Goal: Task Accomplishment & Management: Use online tool/utility

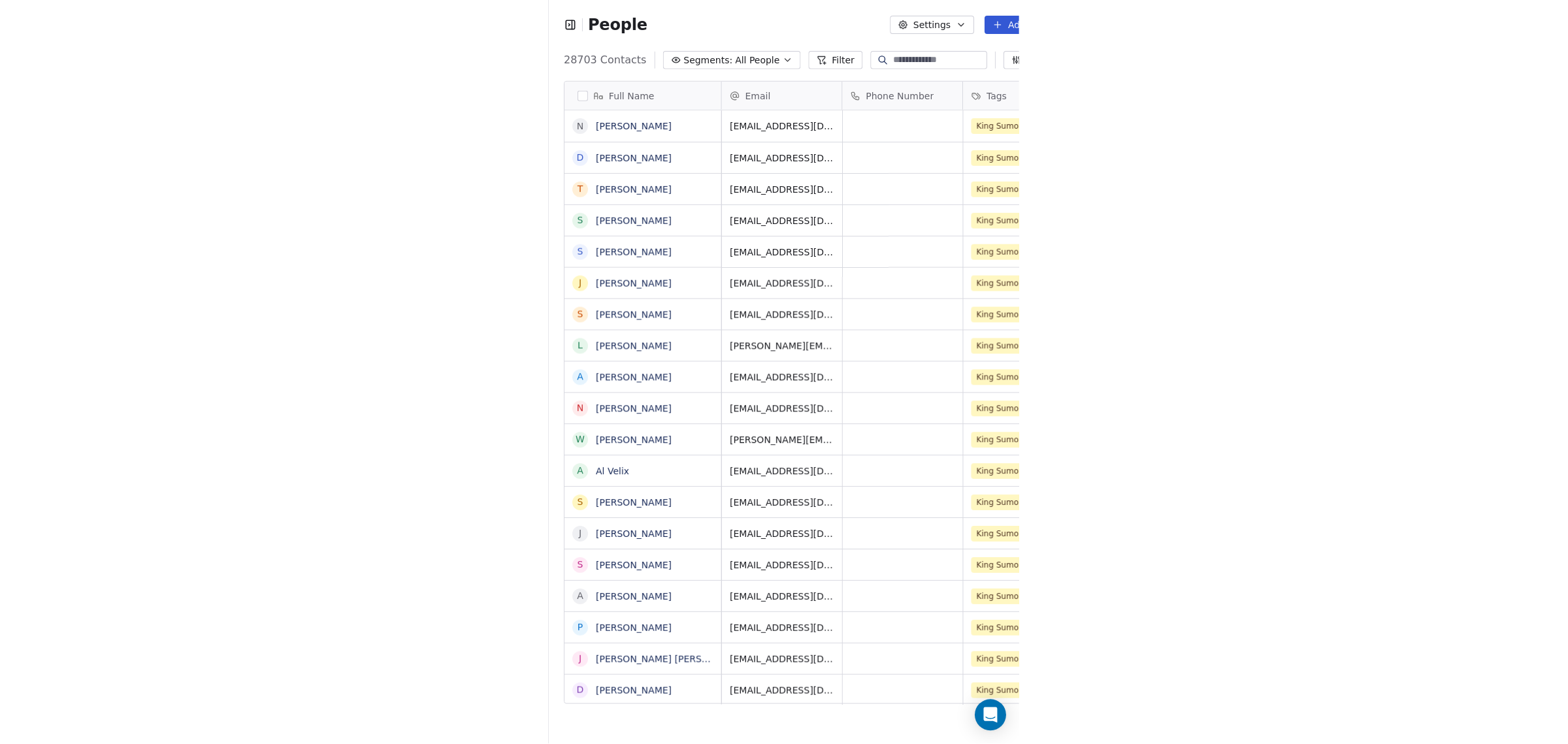
scroll to position [642, 1379]
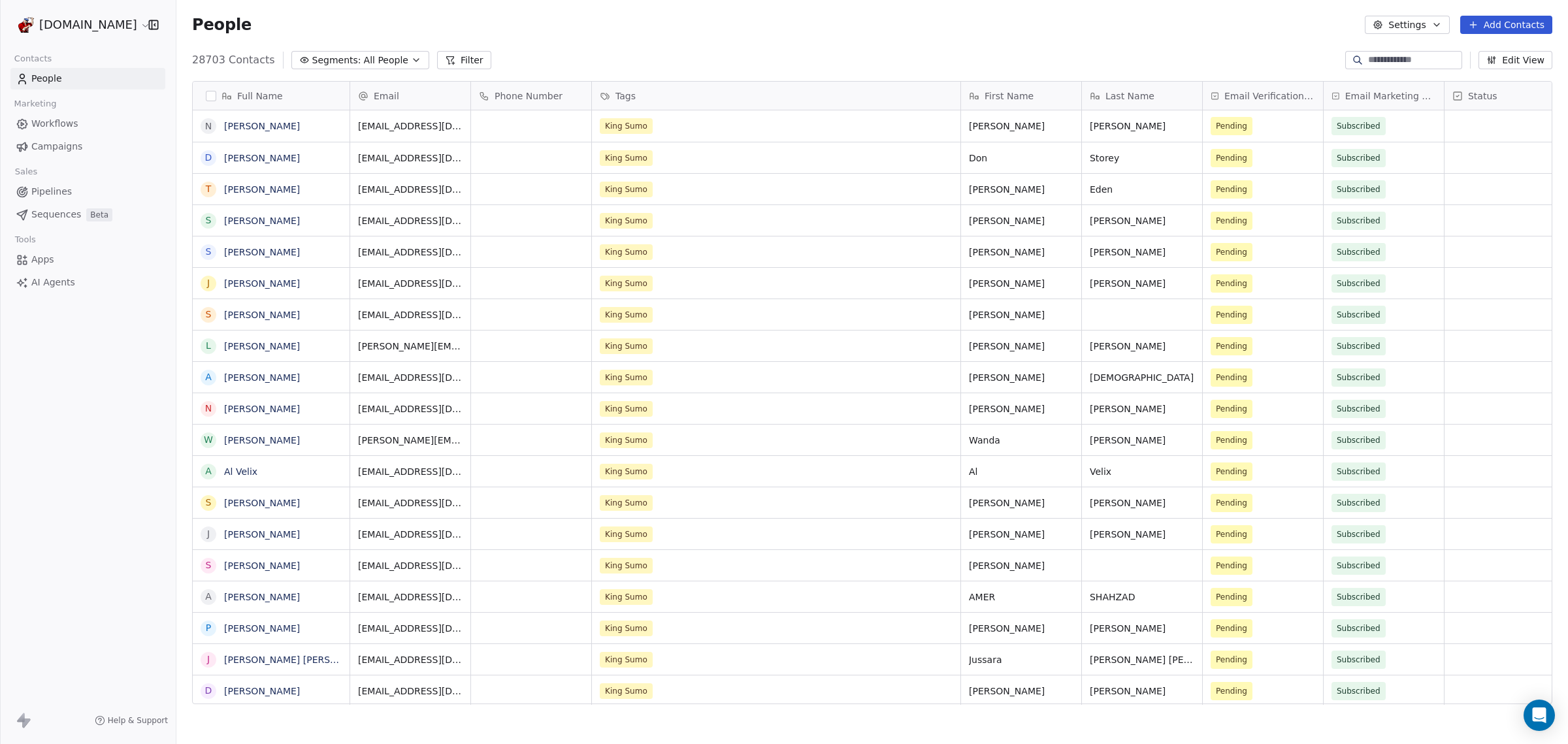
click at [28, 147] on icon at bounding box center [22, 147] width 13 height 13
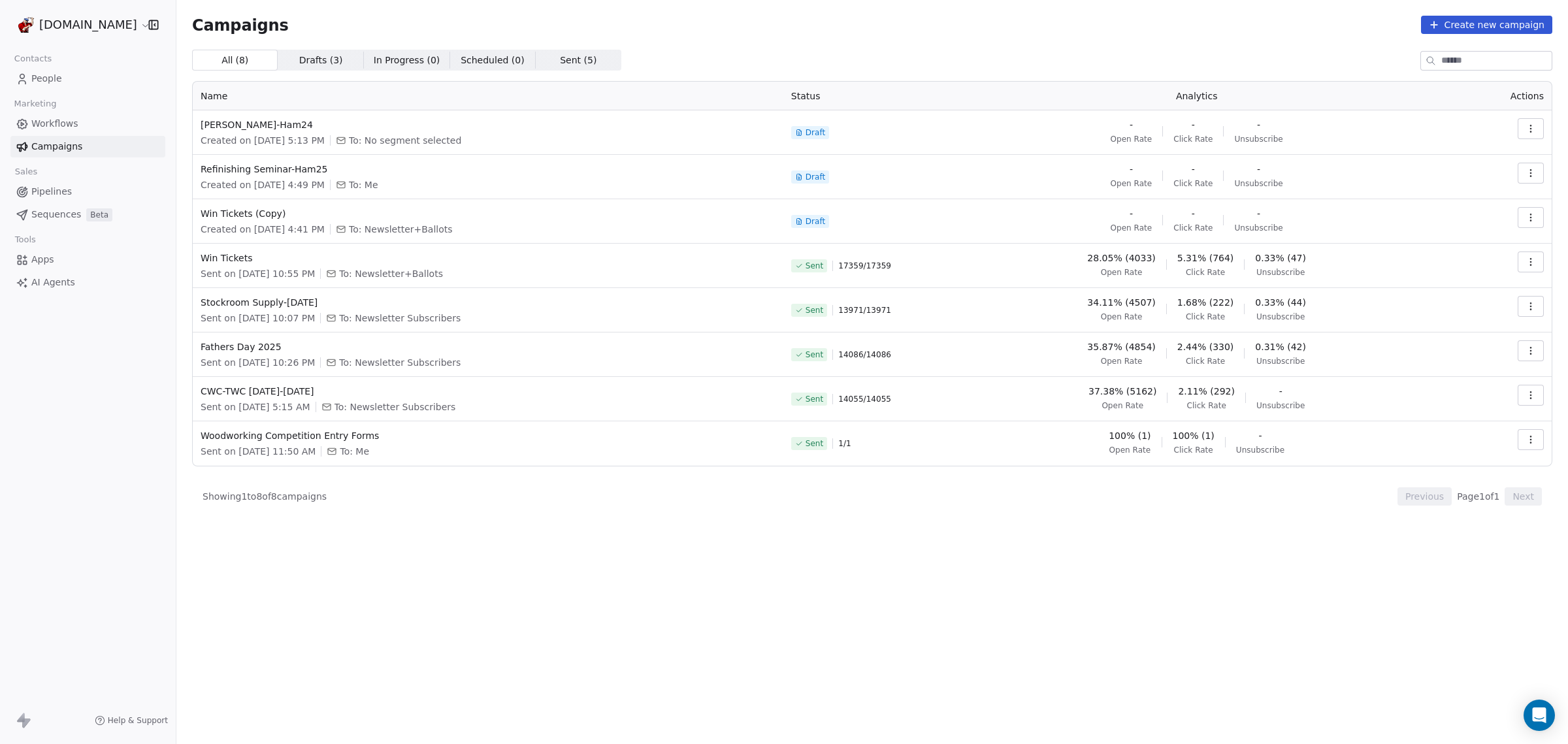
click at [1533, 128] on icon "button" at bounding box center [1531, 128] width 11 height 11
click at [1460, 156] on div "Edit" at bounding box center [1472, 158] width 132 height 21
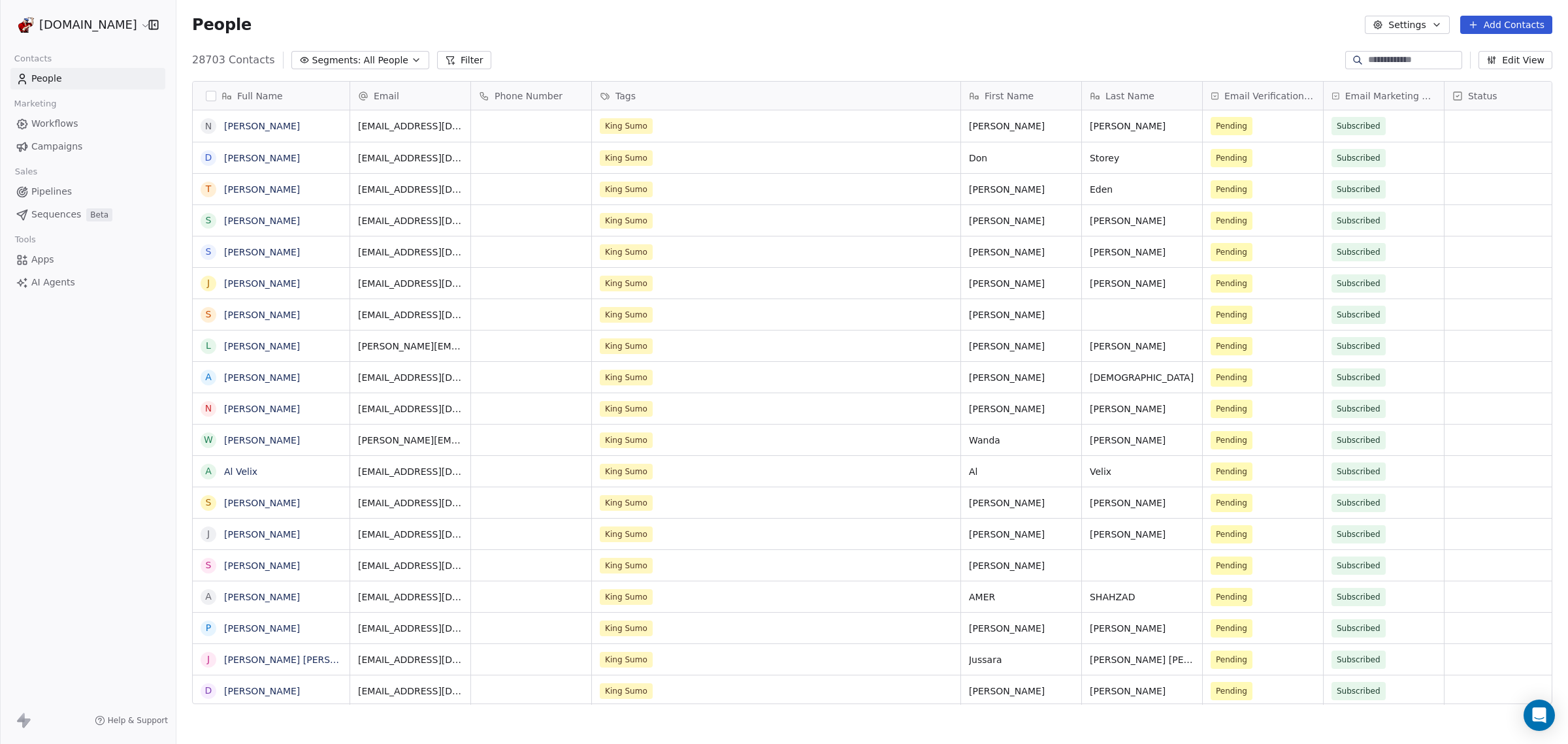
scroll to position [642, 1379]
click at [50, 141] on span "Campaigns" at bounding box center [57, 147] width 51 height 14
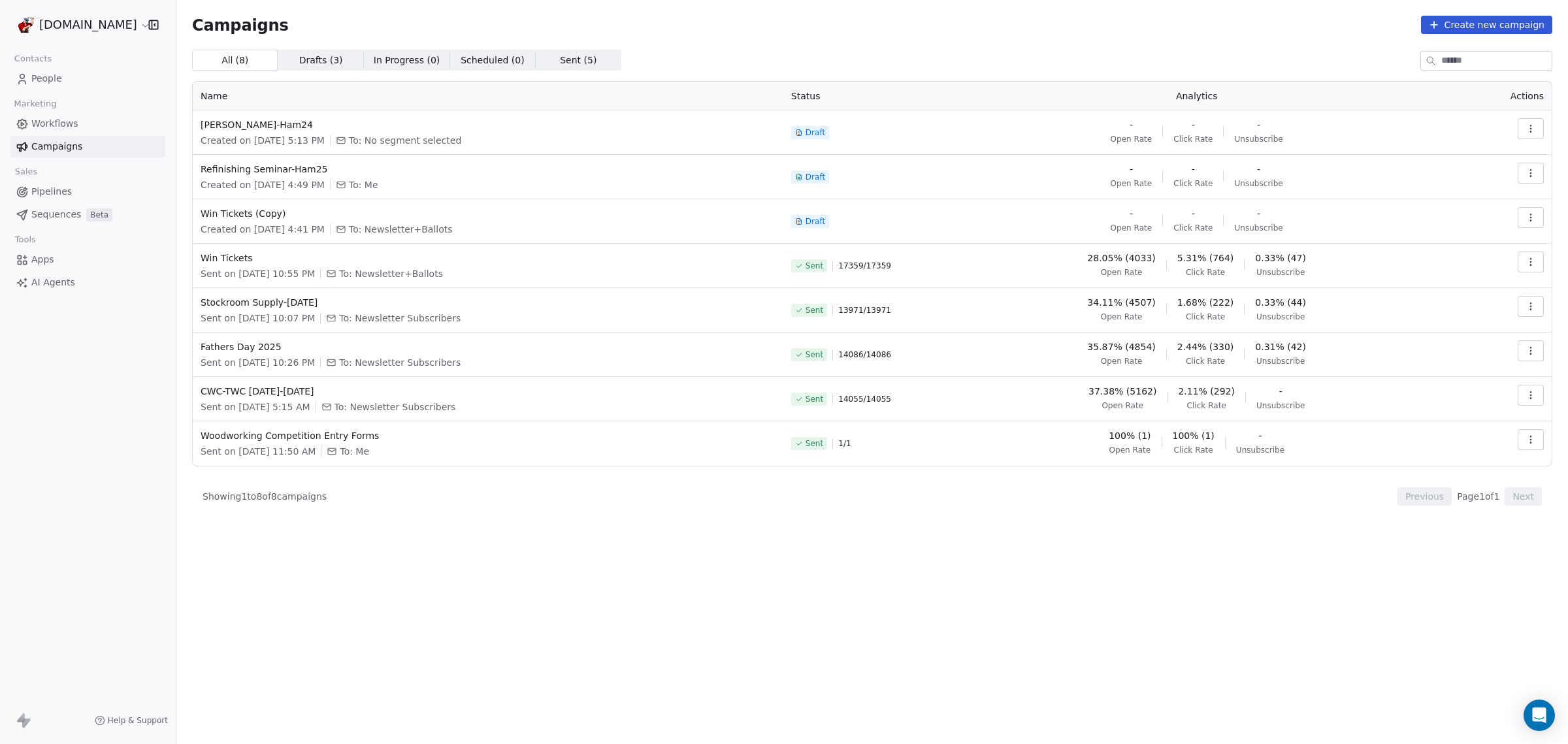
click at [1533, 175] on icon "button" at bounding box center [1531, 173] width 11 height 11
click at [1459, 198] on div "Edit" at bounding box center [1472, 202] width 132 height 21
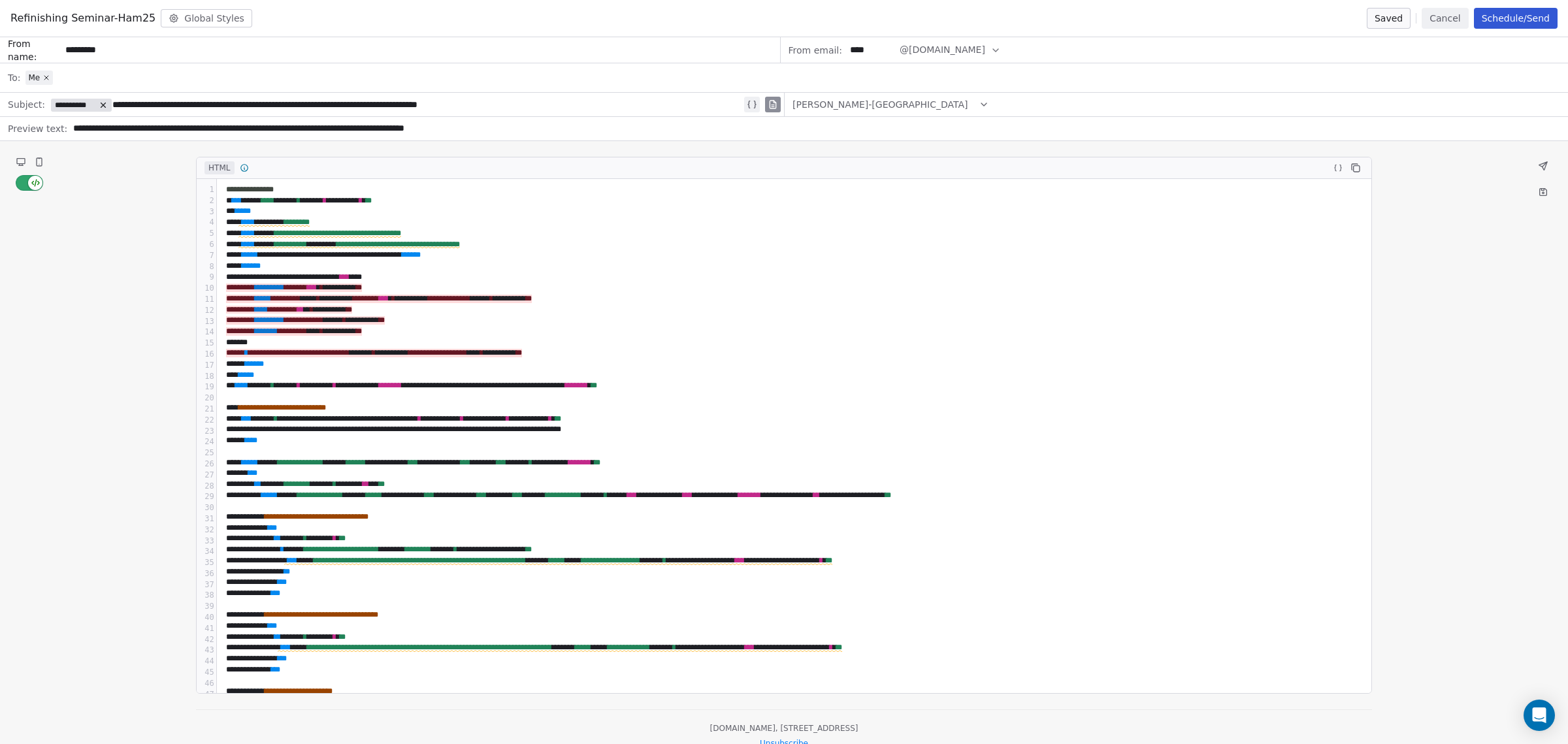
click at [24, 160] on icon at bounding box center [20, 161] width 8 height 5
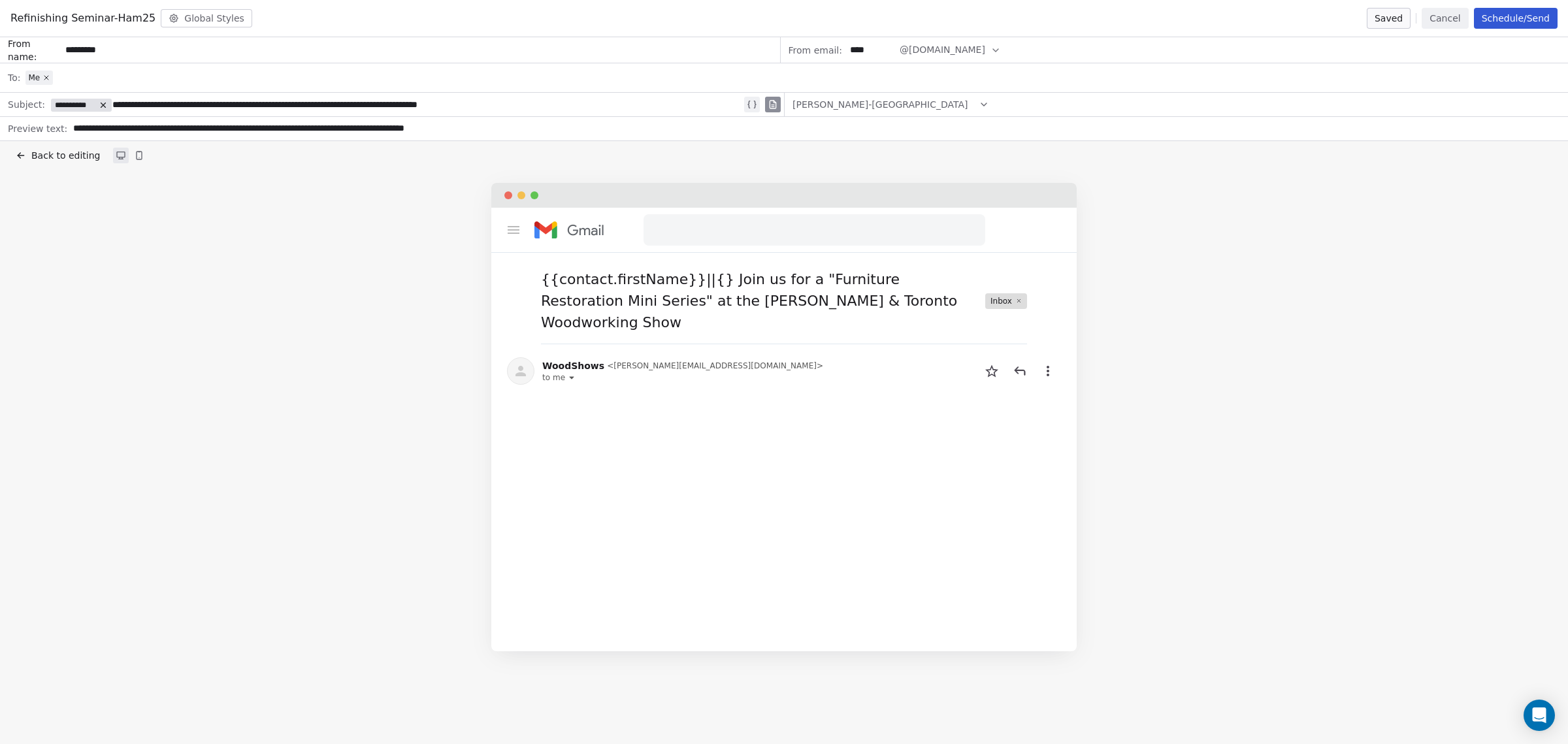
click at [118, 161] on button at bounding box center [121, 155] width 15 height 15
click at [64, 157] on span "Back to editing" at bounding box center [66, 155] width 69 height 13
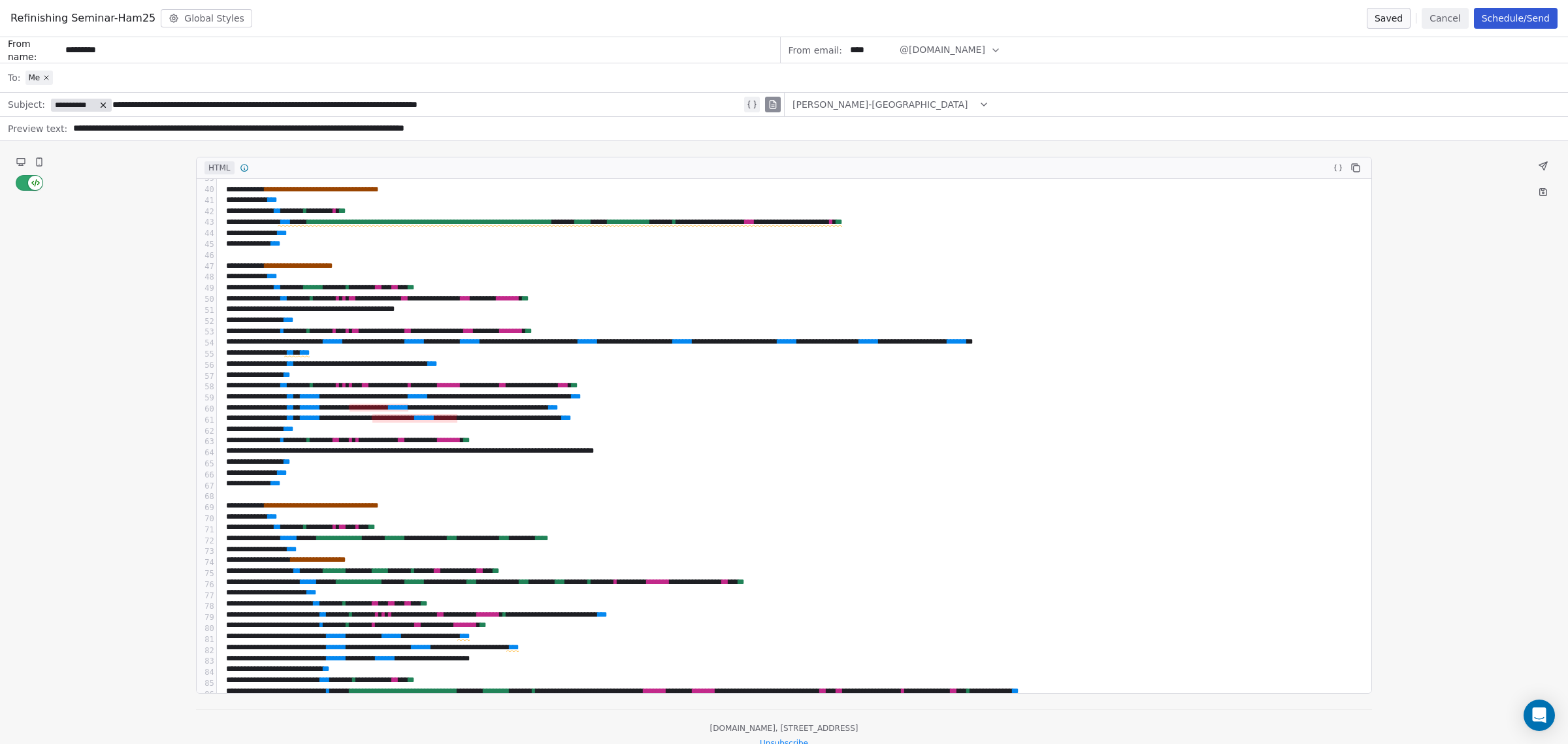
scroll to position [408, 0]
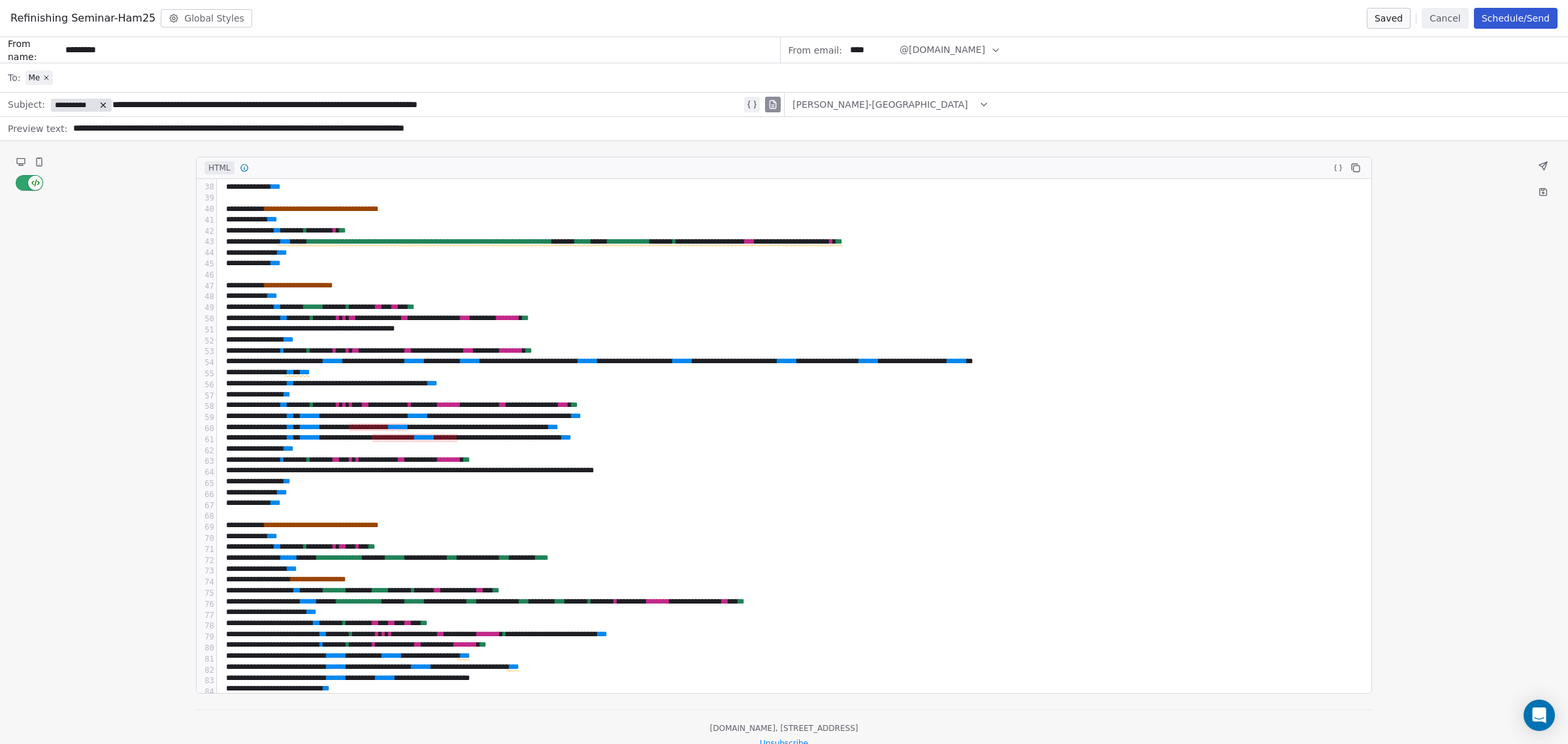
click at [314, 270] on div at bounding box center [794, 275] width 1144 height 11
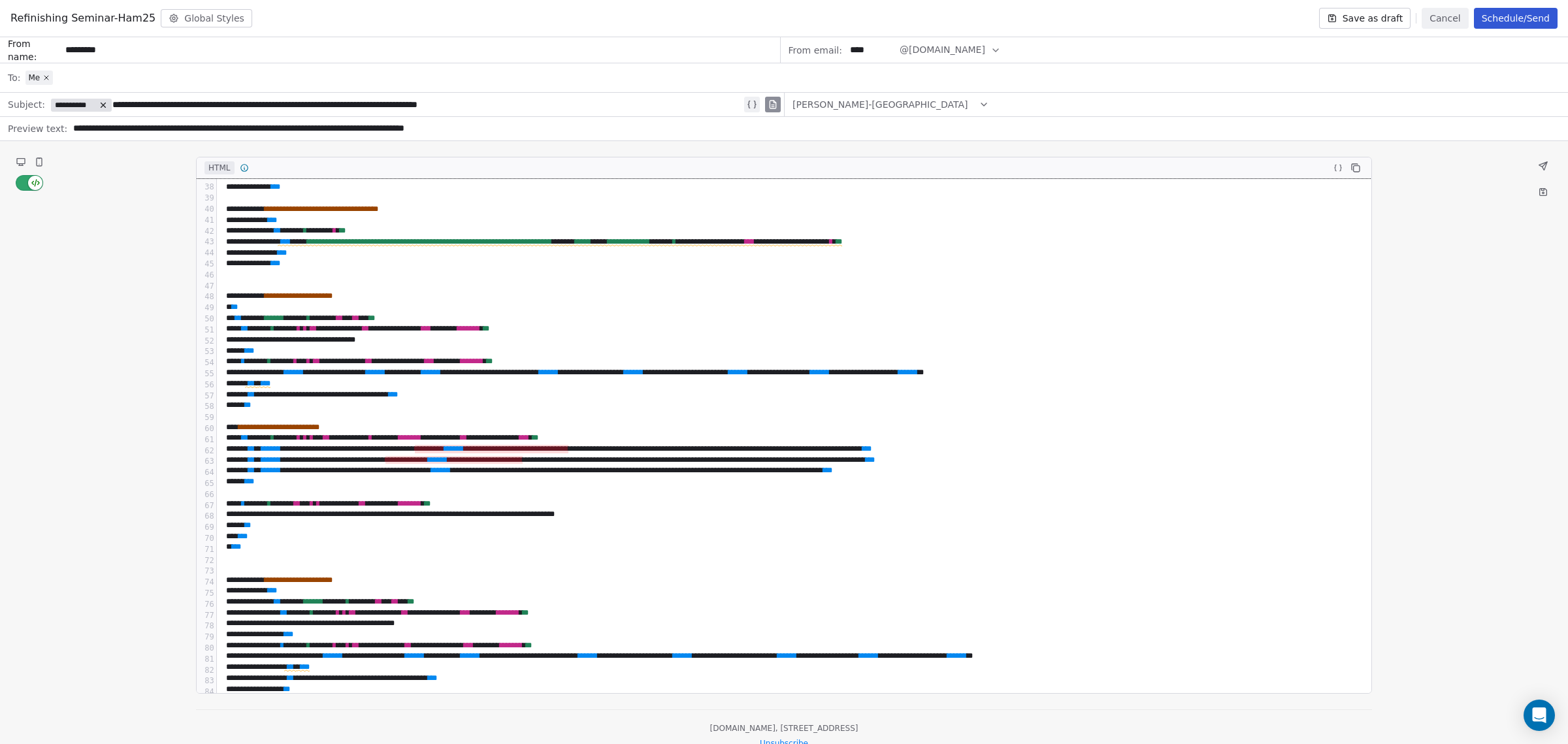
click at [18, 160] on icon at bounding box center [20, 161] width 8 height 5
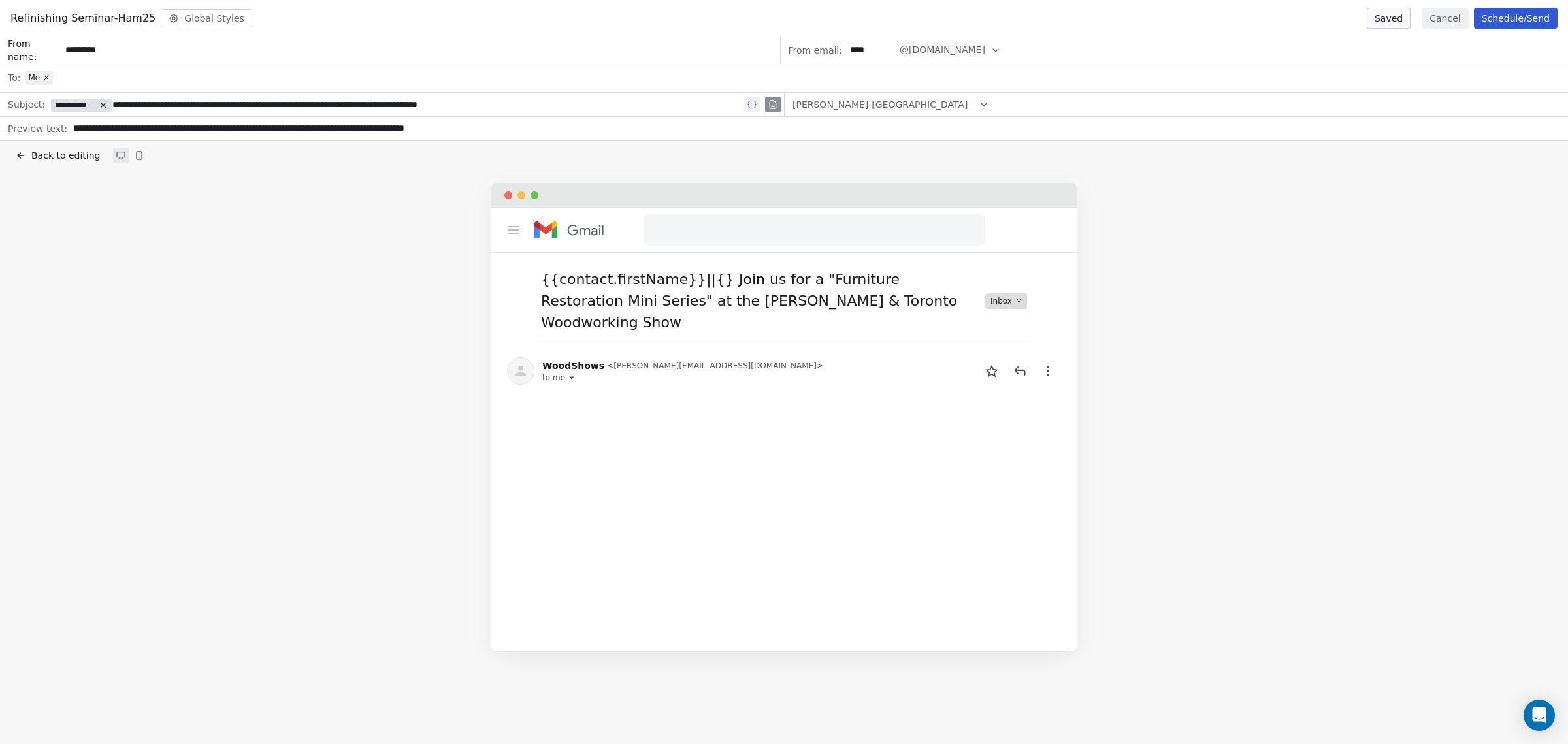
click at [44, 160] on span "Back to editing" at bounding box center [66, 155] width 69 height 13
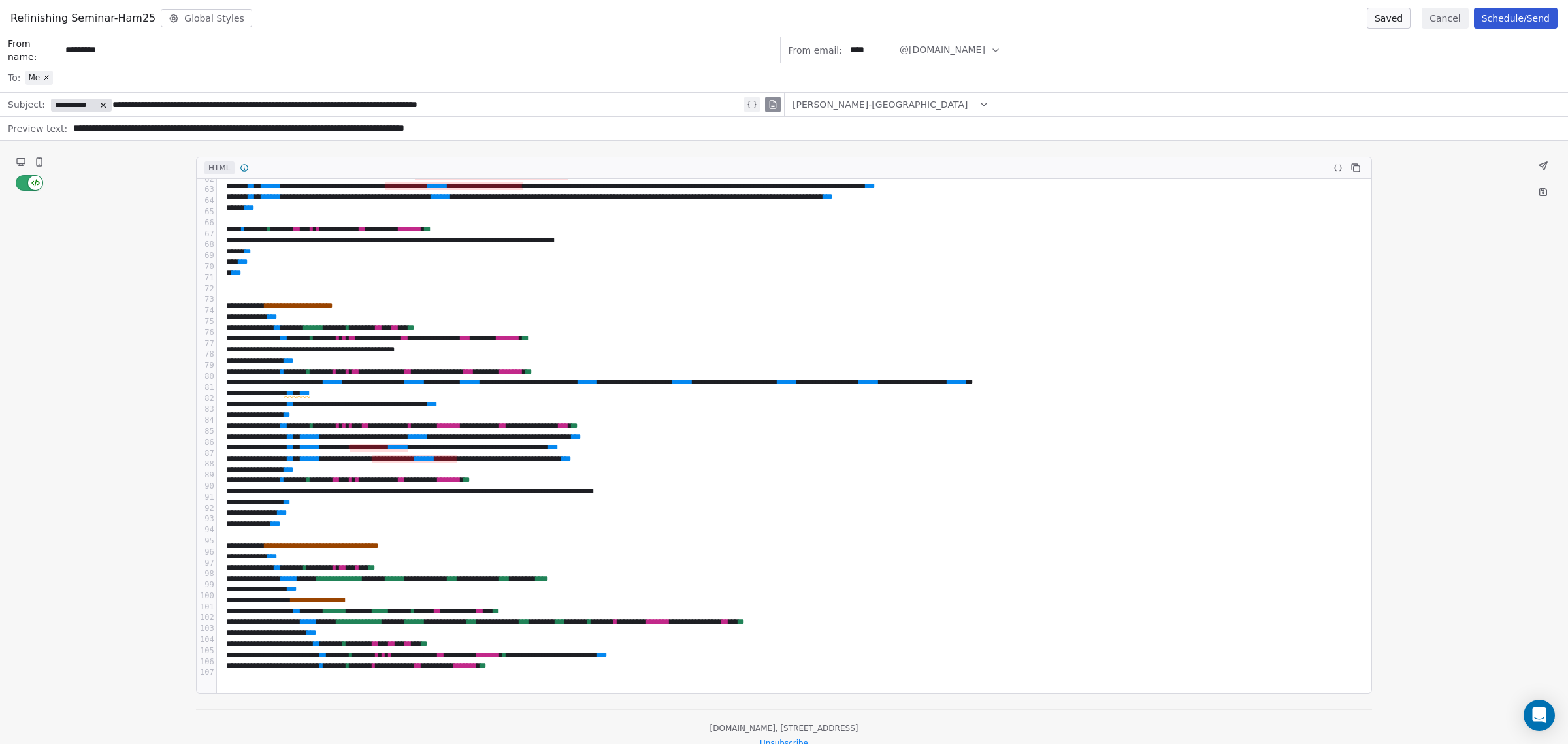
scroll to position [735, 0]
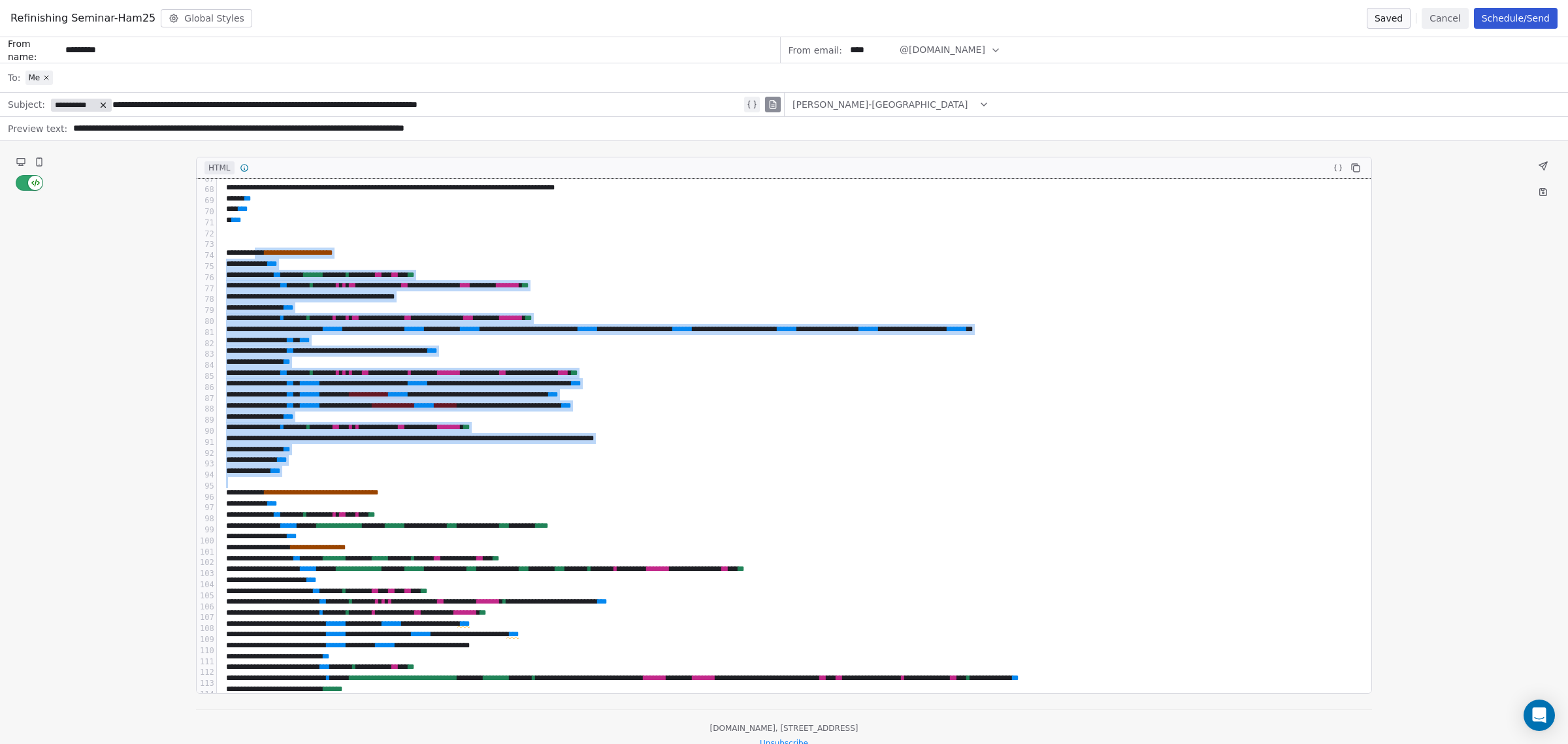
drag, startPoint x: 291, startPoint y: 270, endPoint x: 441, endPoint y: 484, distance: 261.3
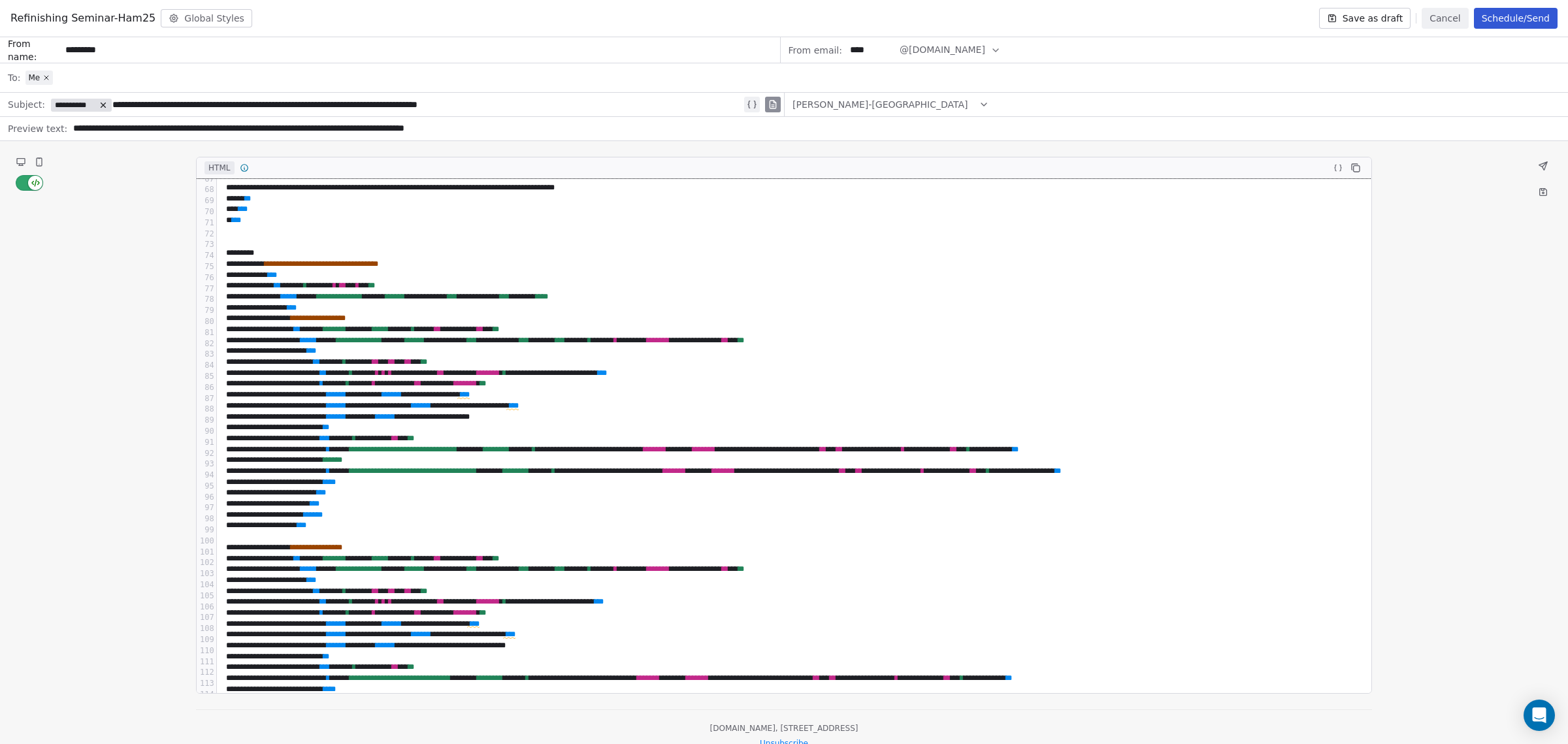
click at [10, 157] on div "**********" at bounding box center [784, 468] width 1568 height 655
click at [20, 161] on icon at bounding box center [20, 161] width 8 height 5
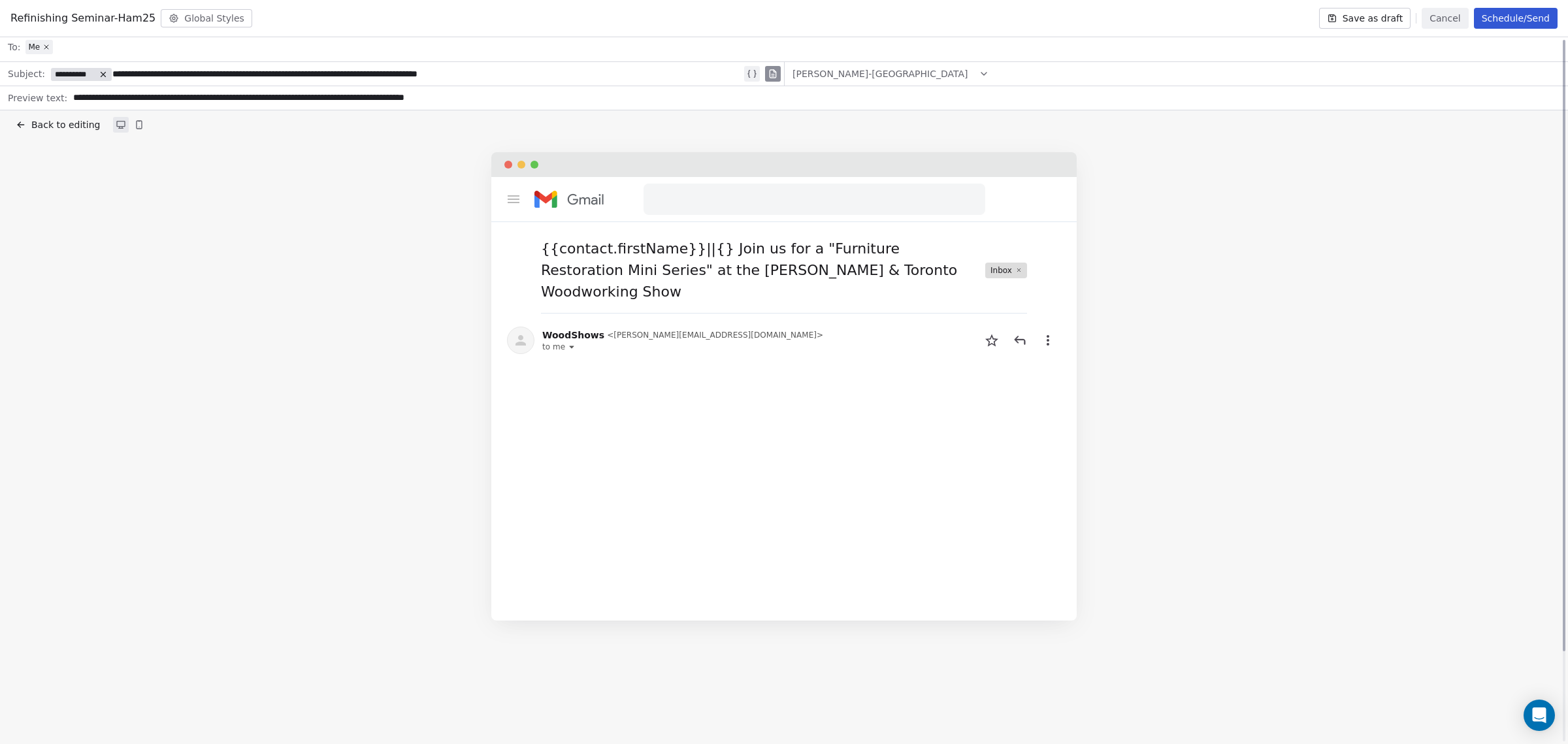
scroll to position [0, 0]
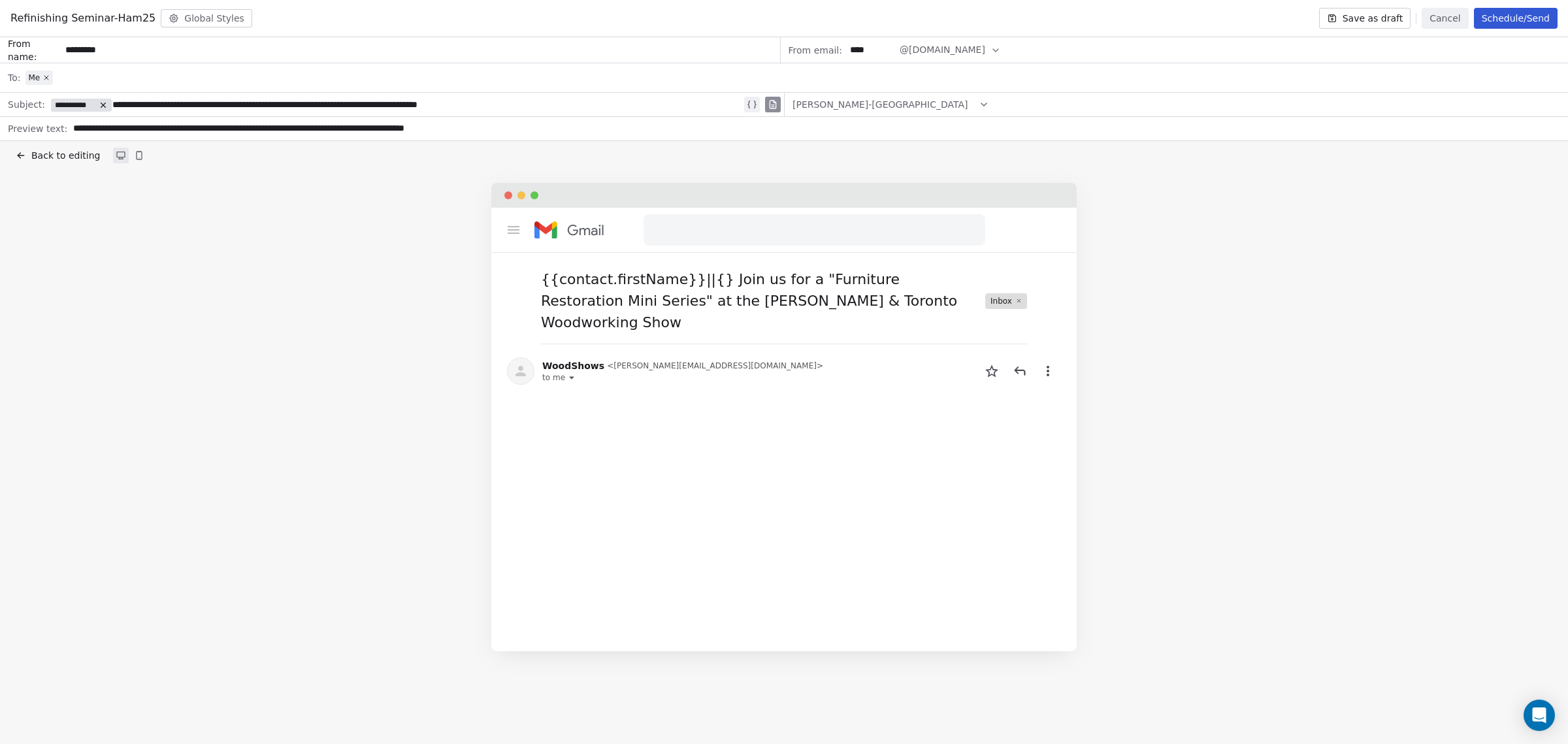
click at [29, 159] on button "Back to editing" at bounding box center [58, 156] width 90 height 18
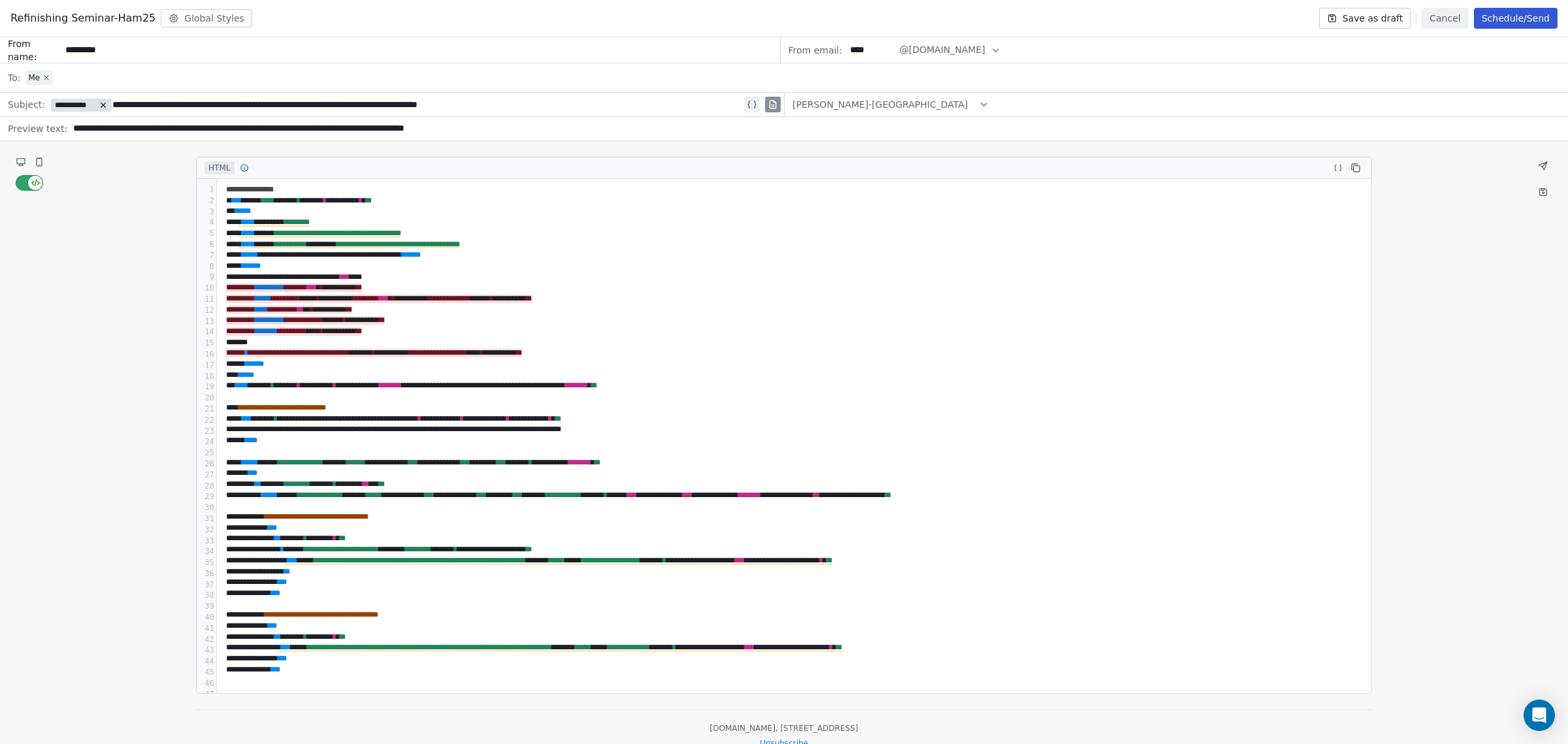
click at [667, 330] on div "**********" at bounding box center [789, 331] width 1134 height 11
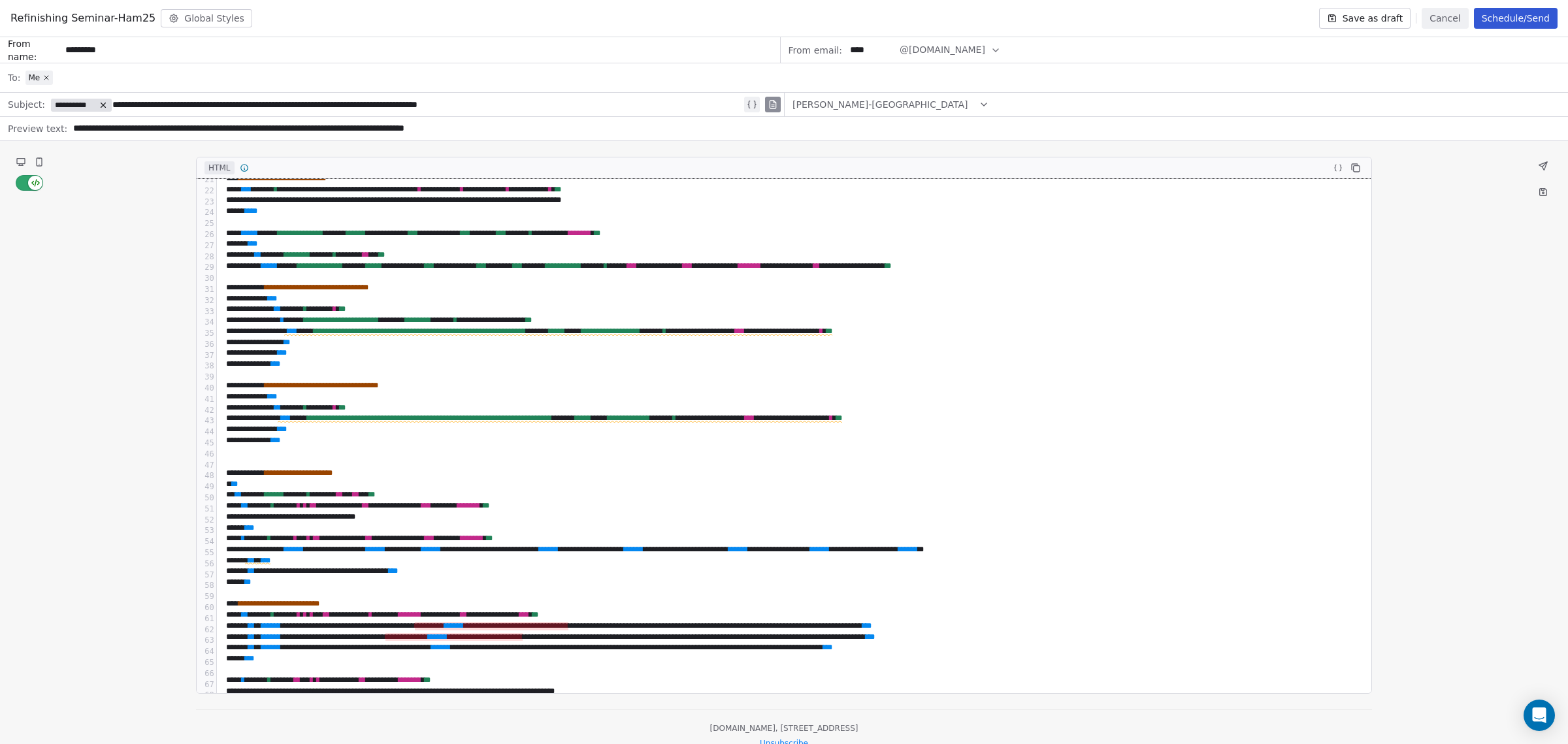
scroll to position [245, 0]
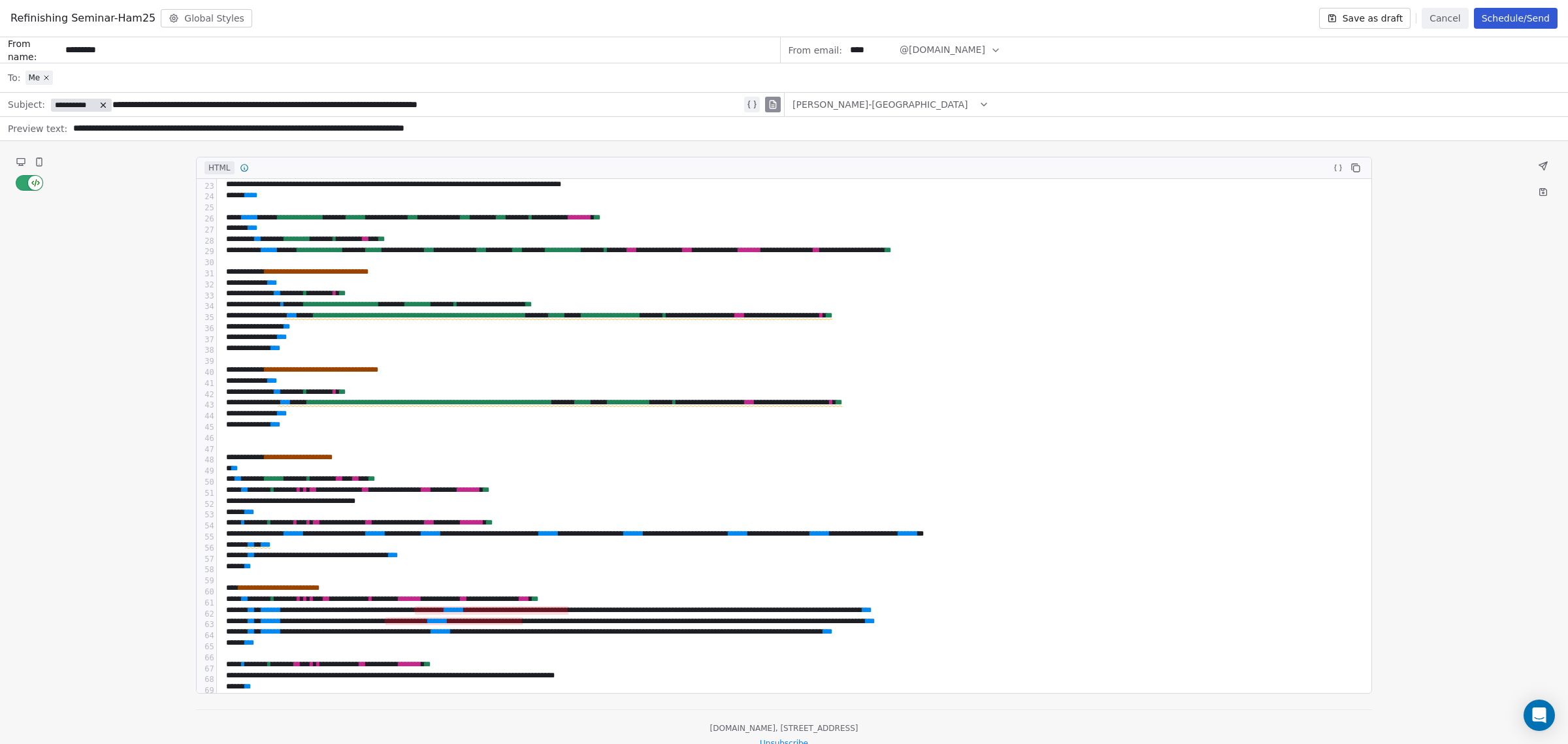
click at [23, 159] on icon at bounding box center [20, 161] width 8 height 5
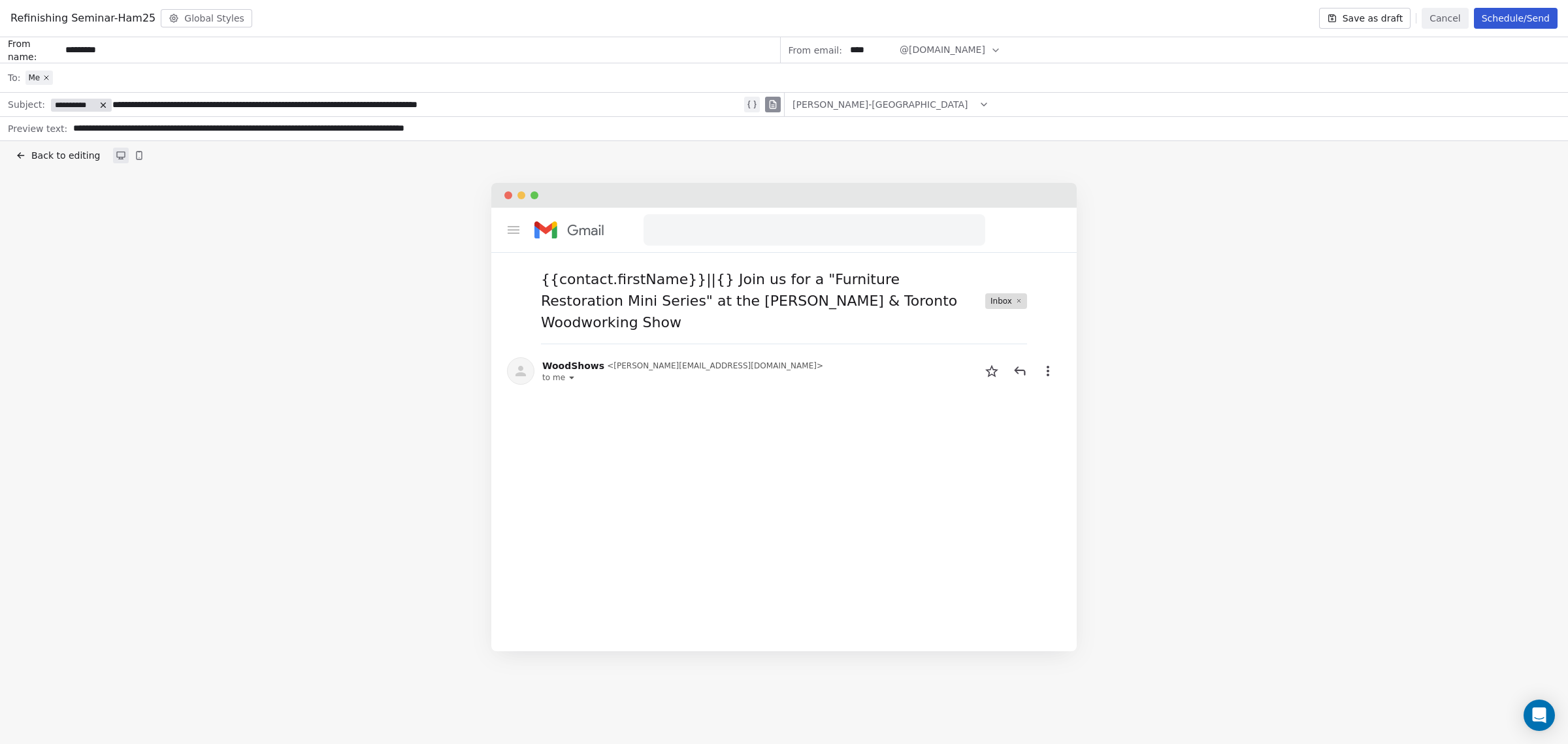
click at [54, 156] on span "Back to editing" at bounding box center [66, 155] width 69 height 13
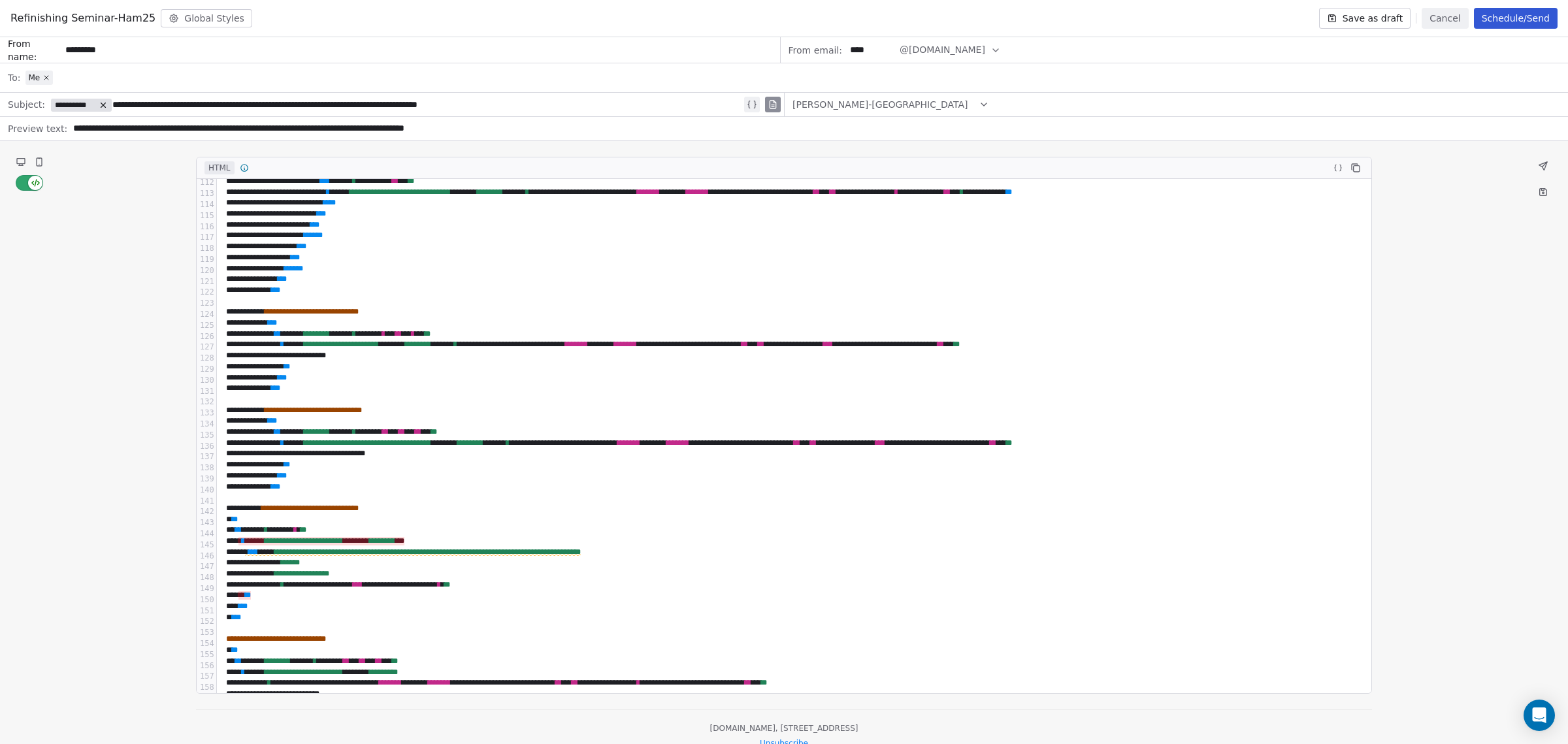
scroll to position [1225, 0]
click at [637, 345] on span "*******" at bounding box center [625, 345] width 23 height 8
copy span "******"
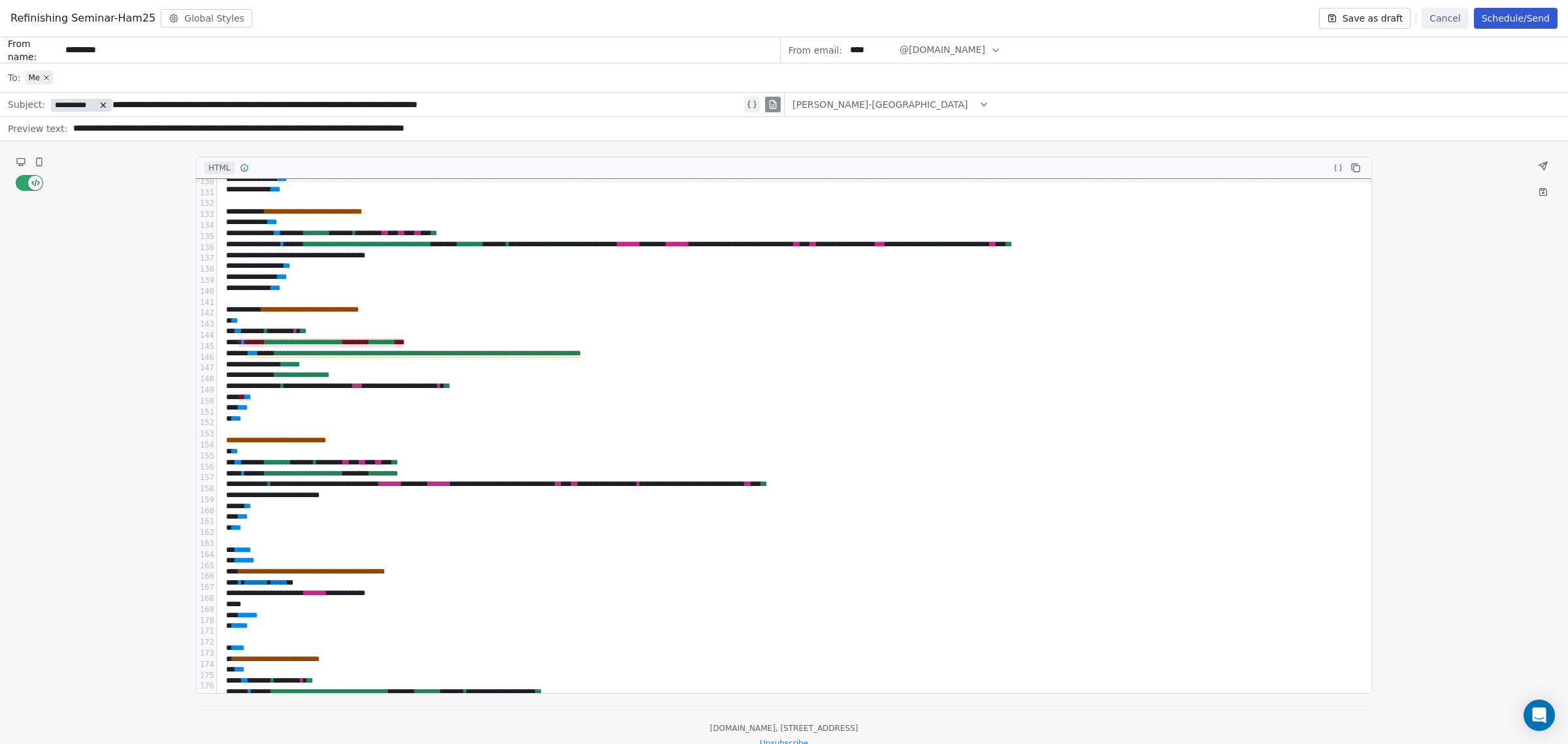
scroll to position [1470, 0]
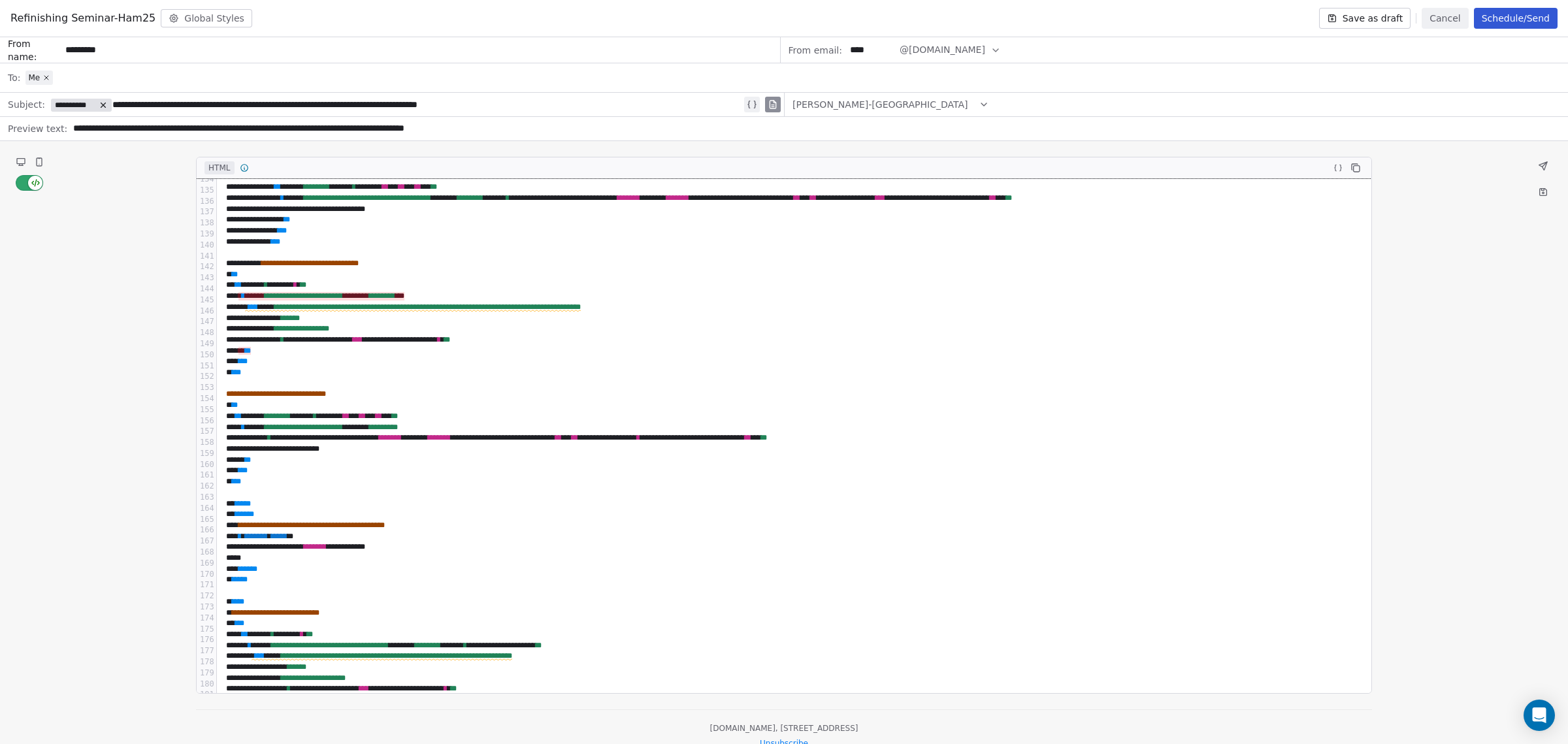
click at [401, 441] on span "*******" at bounding box center [390, 437] width 23 height 8
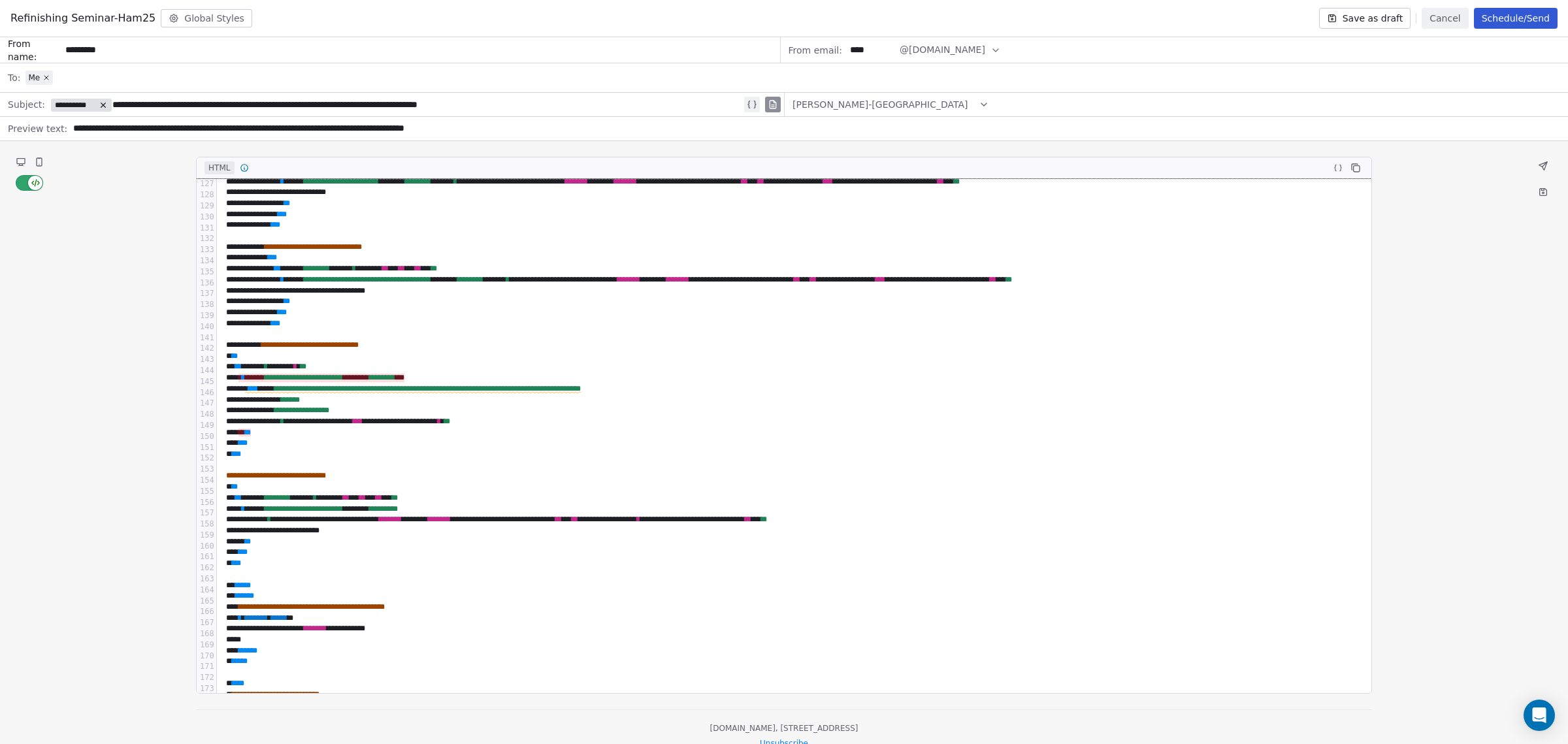
scroll to position [1307, 0]
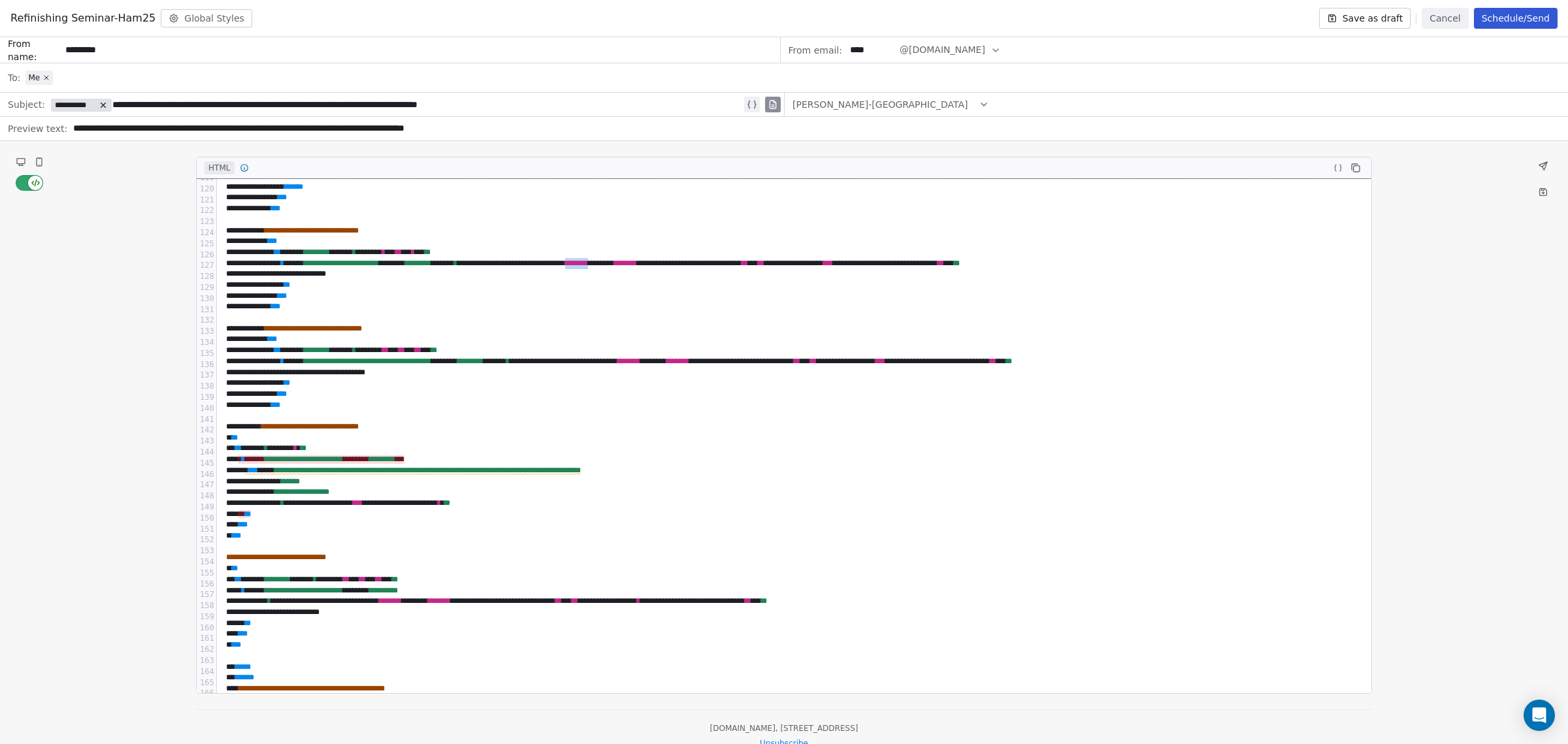
drag, startPoint x: 671, startPoint y: 263, endPoint x: 702, endPoint y: 267, distance: 31.3
click at [702, 267] on div "**********" at bounding box center [789, 264] width 1134 height 11
copy div "*******"
drag, startPoint x: 426, startPoint y: 605, endPoint x: 457, endPoint y: 604, distance: 31.0
click at [457, 604] on div "**********" at bounding box center [789, 602] width 1134 height 11
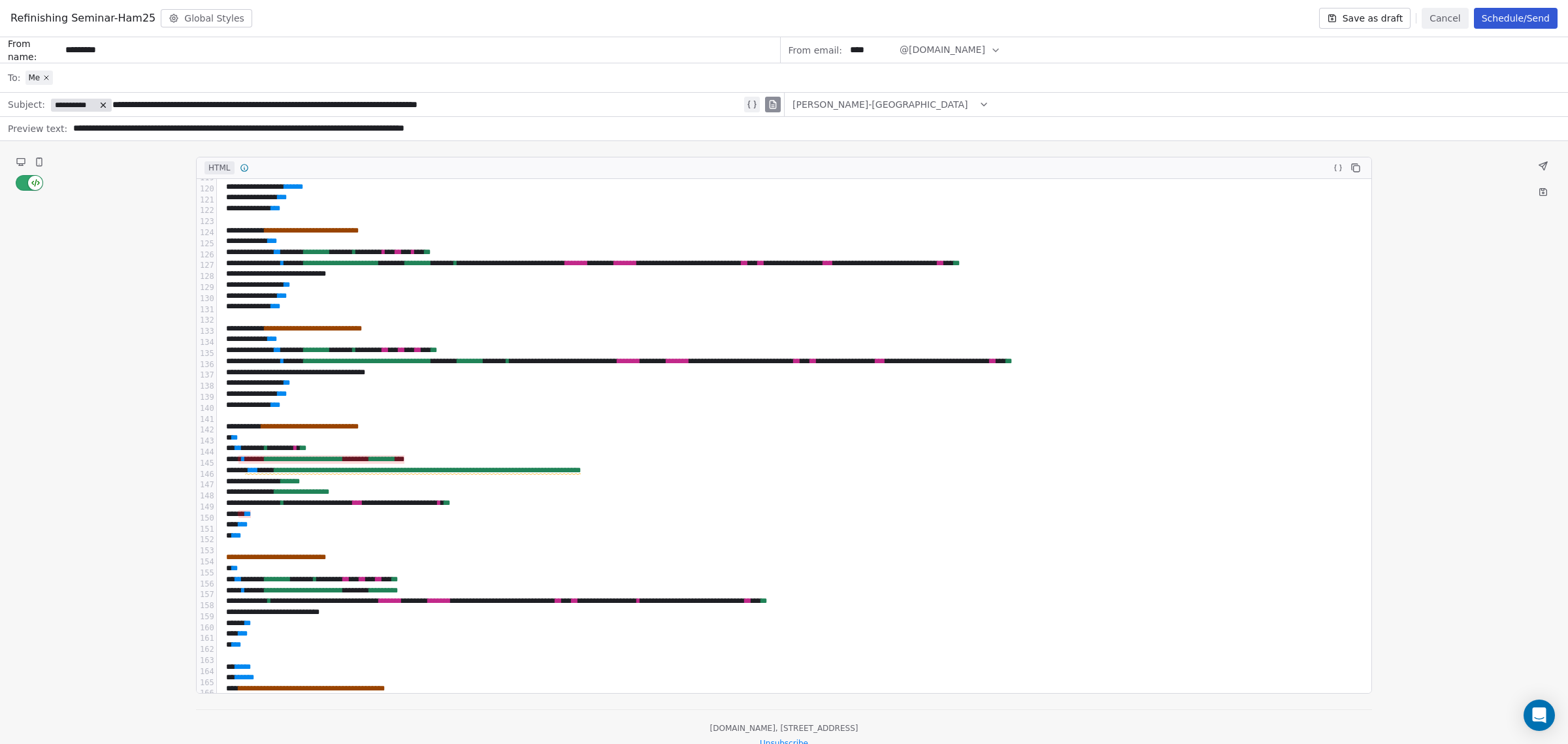
click at [20, 160] on icon at bounding box center [20, 161] width 8 height 5
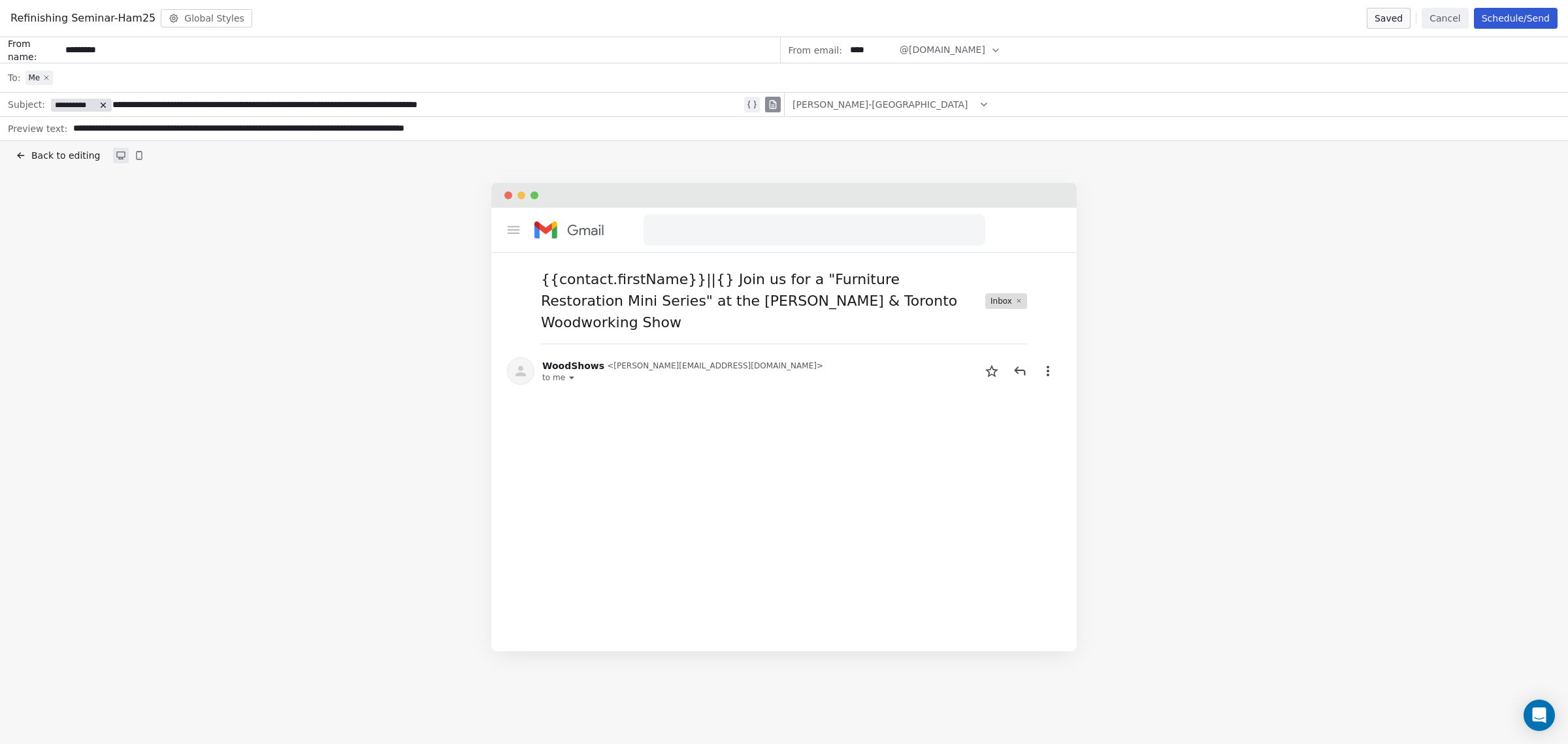
click at [48, 77] on icon at bounding box center [46, 77] width 8 height 8
click at [48, 77] on span "Select a segment" at bounding box center [65, 77] width 80 height 13
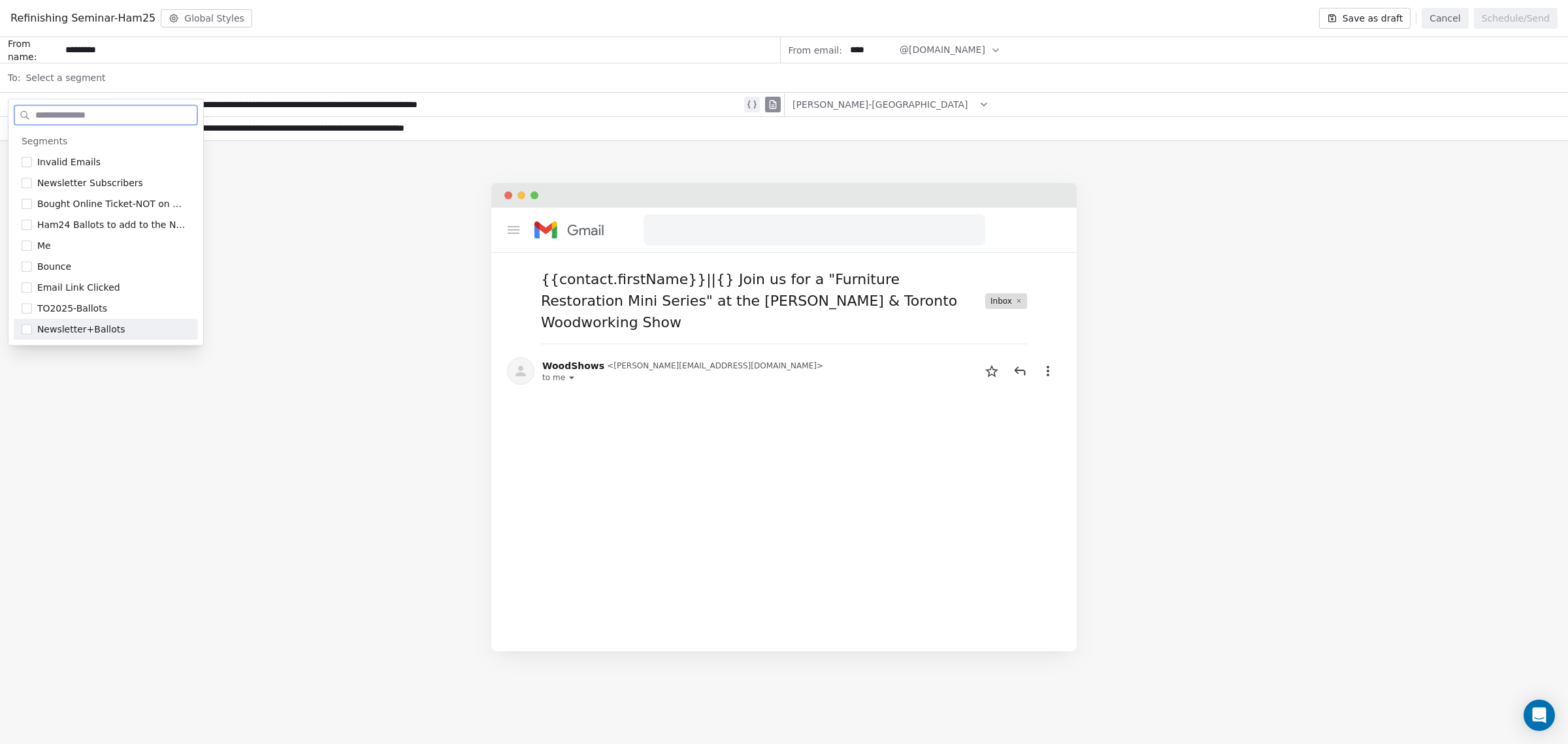
click at [28, 330] on button "Suggestions" at bounding box center [27, 329] width 11 height 11
click at [255, 285] on div "{{contact.firstName}}||{} Join us for a "Furniture Restoration Mini Series" at …" at bounding box center [784, 417] width 1568 height 468
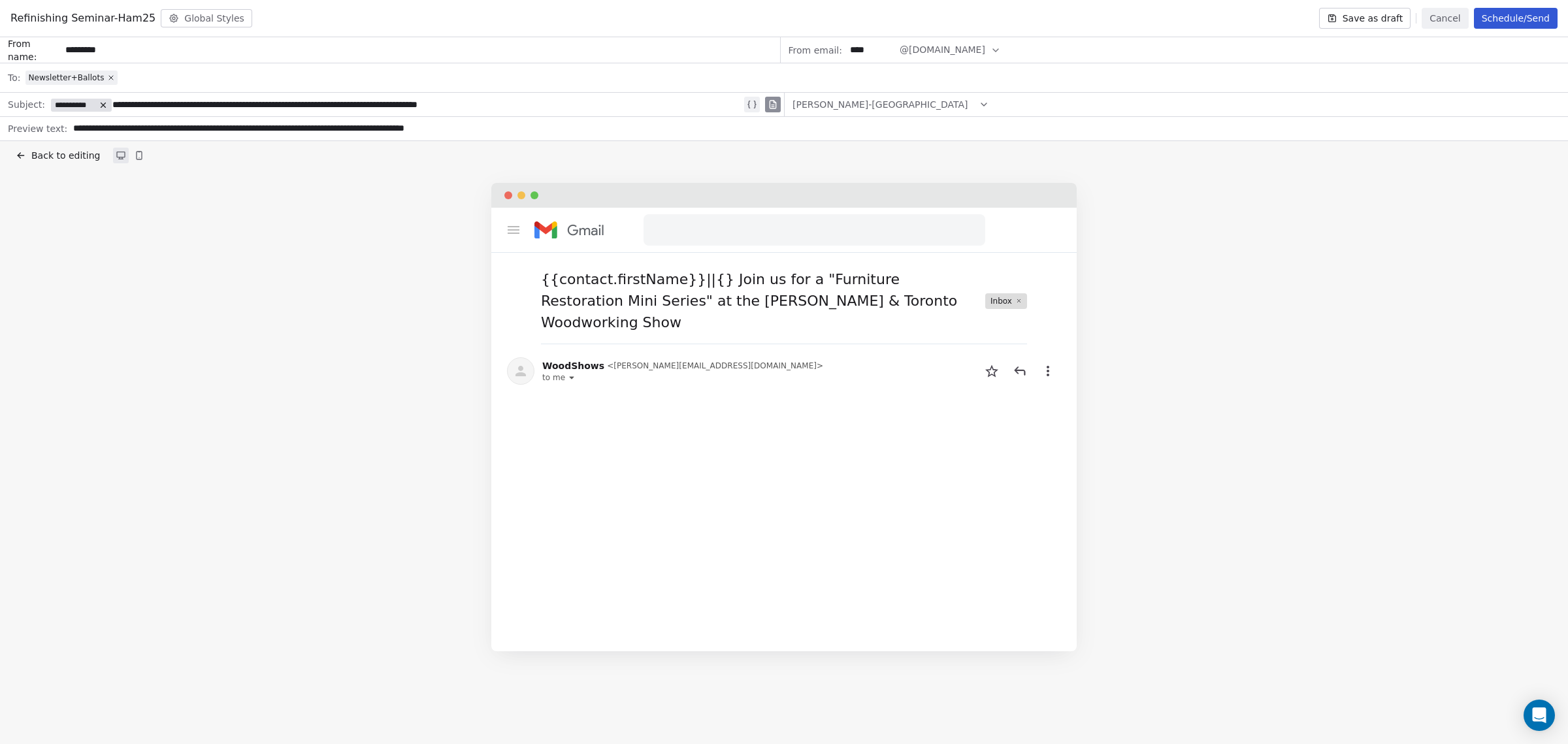
drag, startPoint x: 377, startPoint y: 104, endPoint x: 543, endPoint y: 134, distance: 168.7
click at [378, 104] on div "**********" at bounding box center [396, 105] width 691 height 15
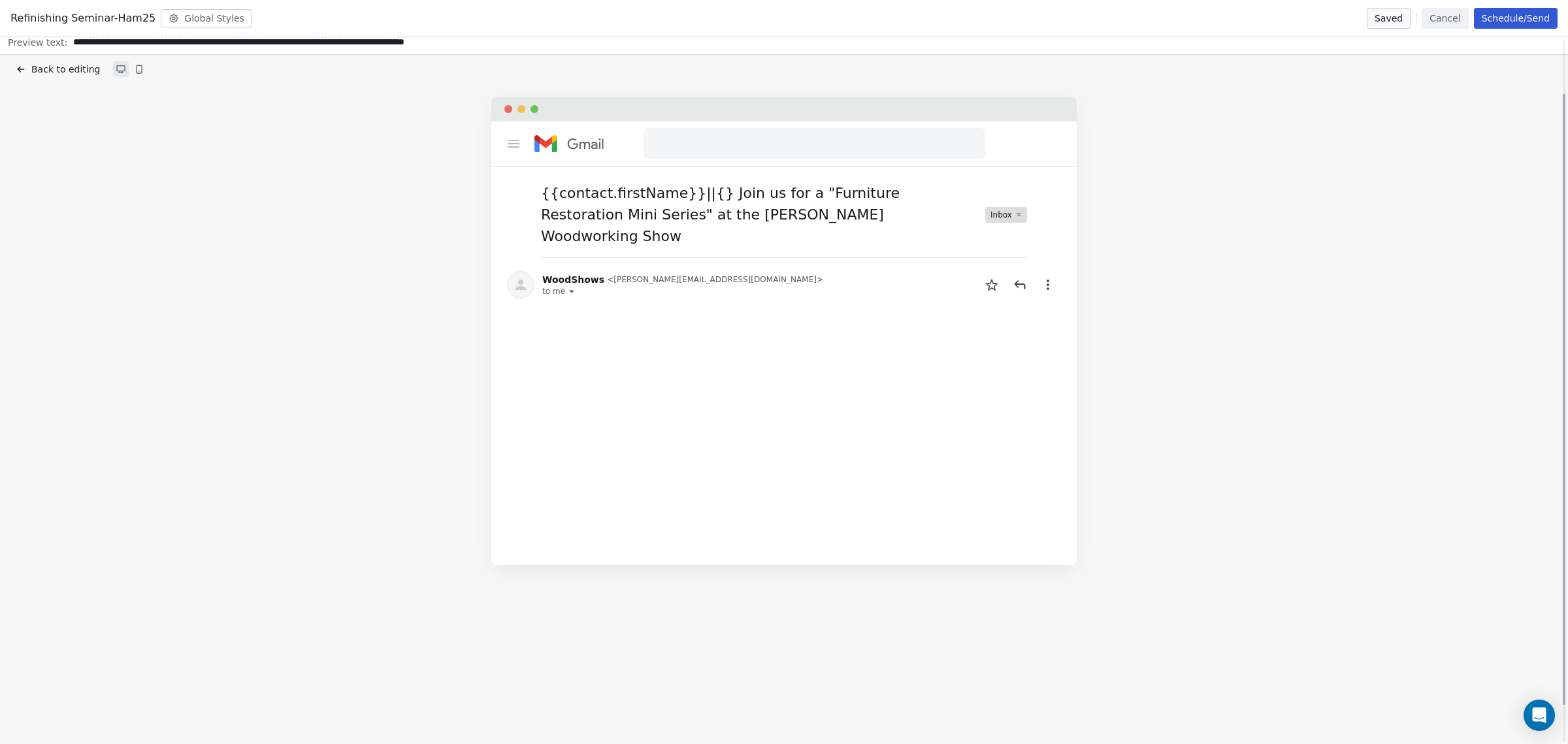
scroll to position [103, 0]
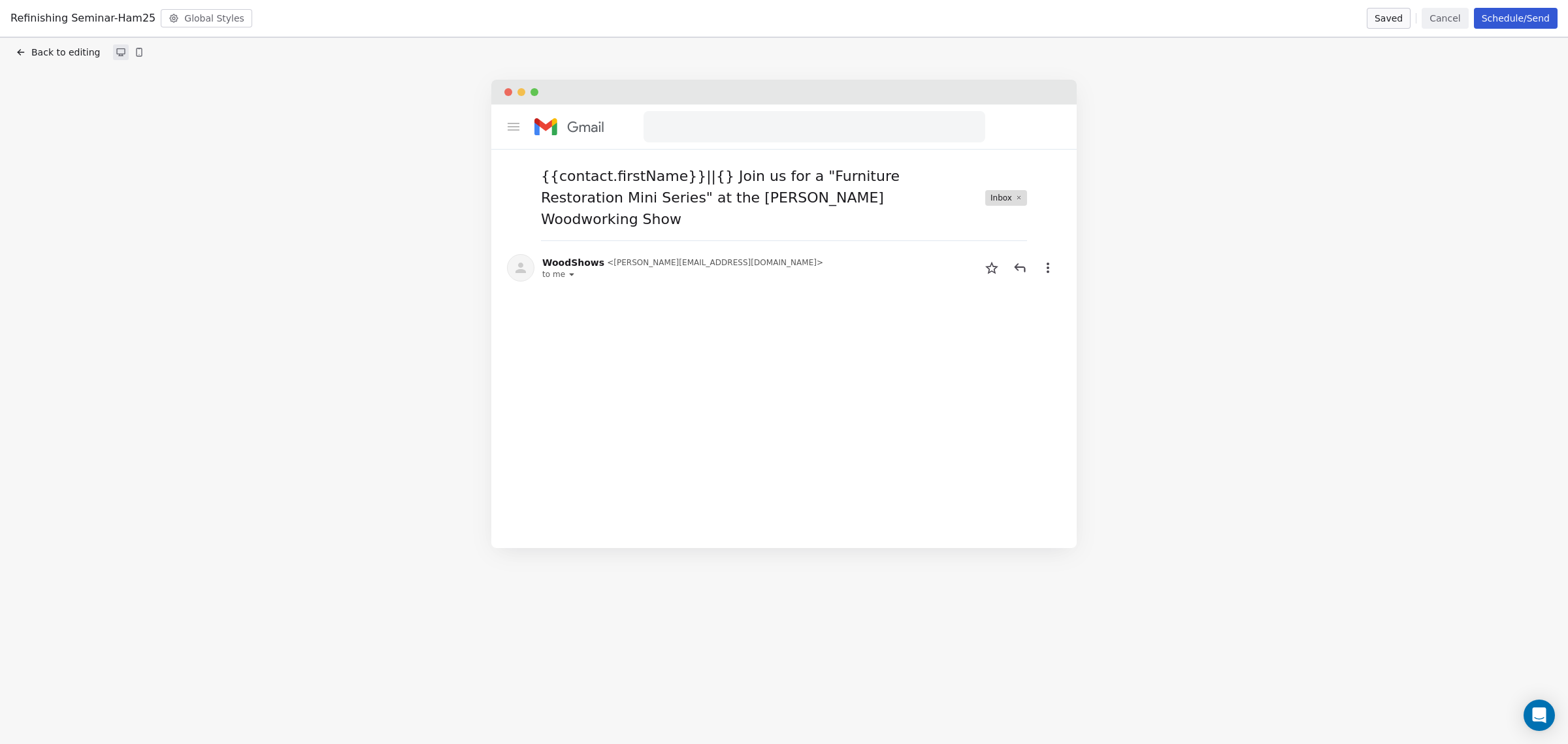
click at [1522, 22] on button "Schedule/Send" at bounding box center [1515, 18] width 84 height 21
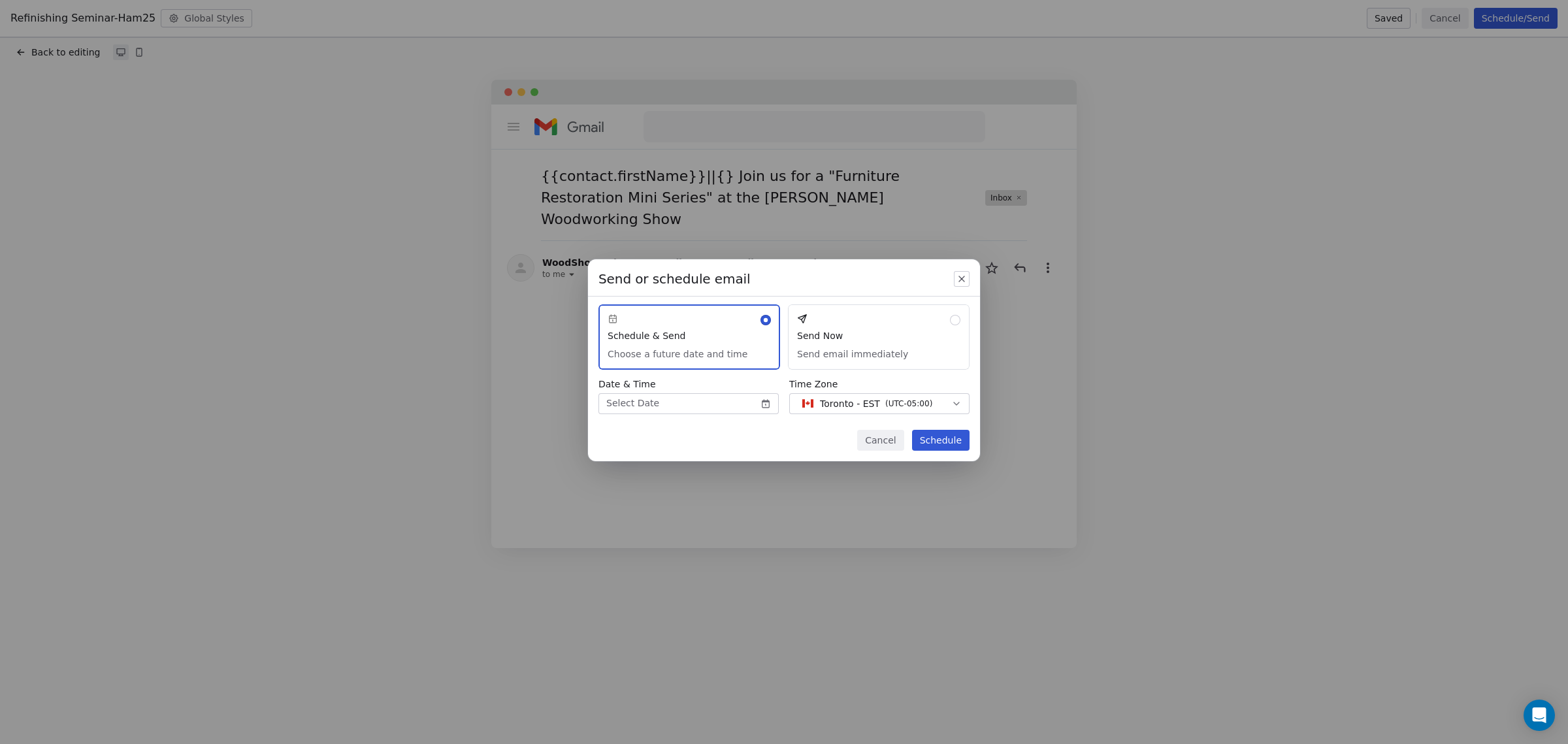
click at [952, 317] on button "Send Now Send email immediately" at bounding box center [879, 337] width 182 height 65
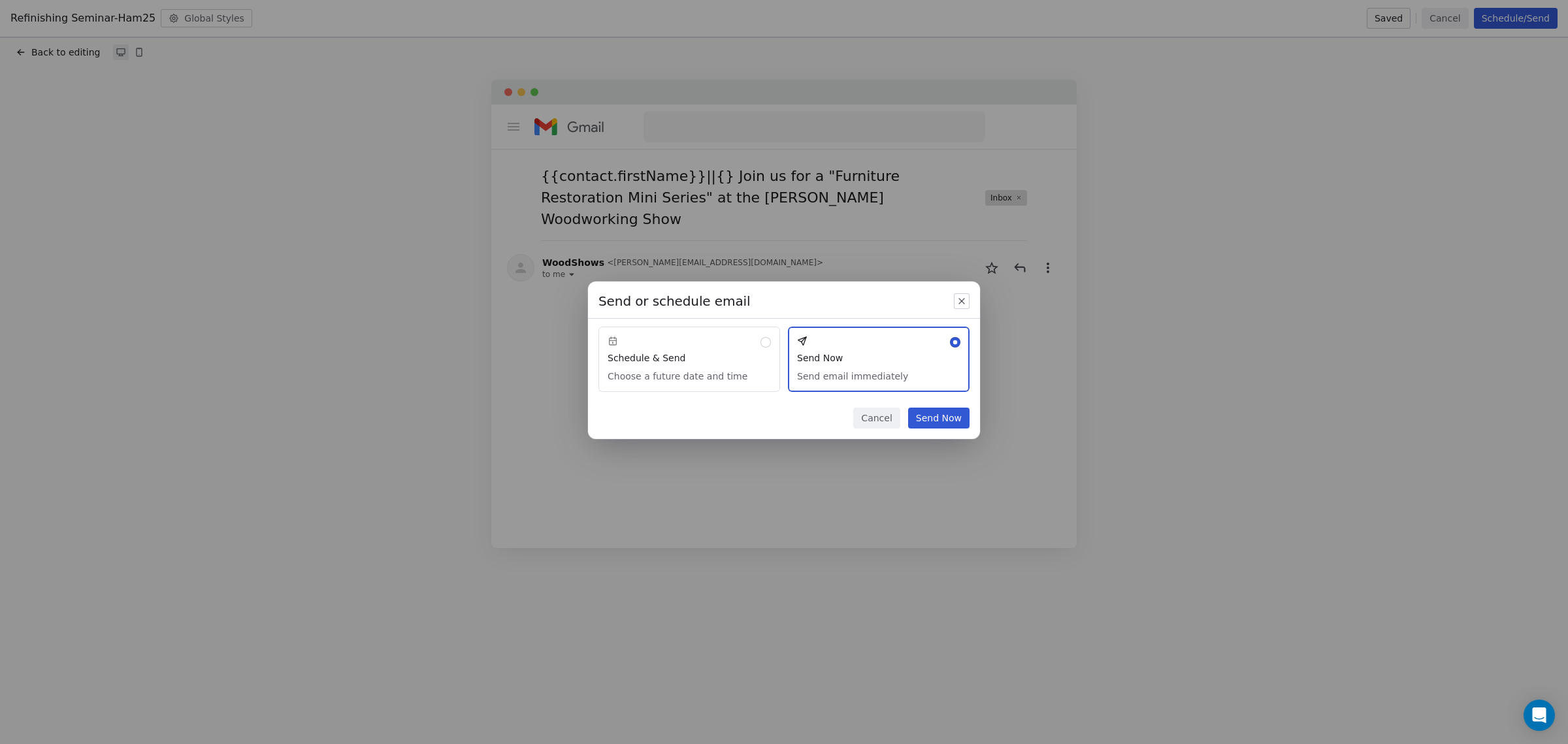
click at [872, 422] on button "Cancel" at bounding box center [877, 418] width 46 height 21
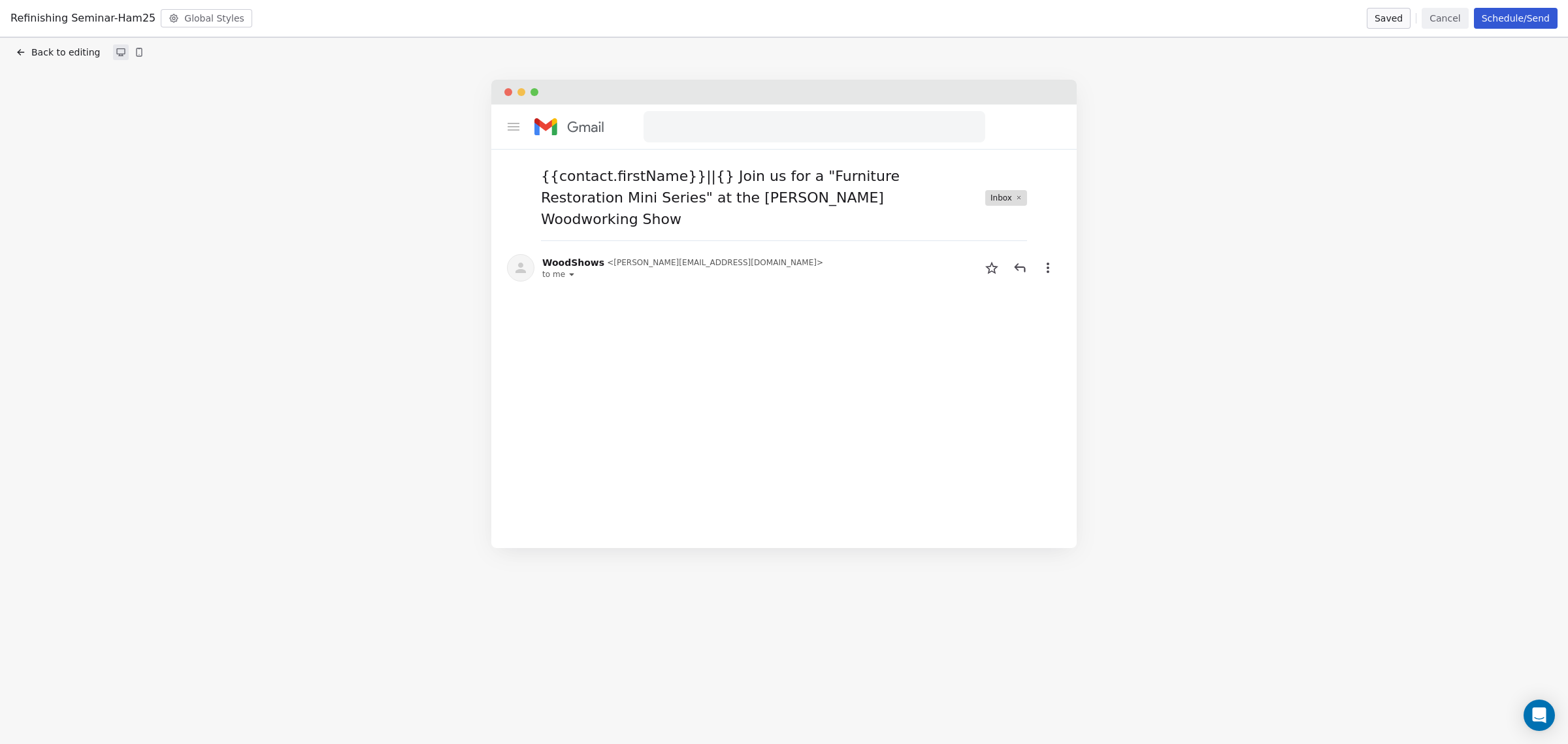
click at [564, 256] on span "WoodShows" at bounding box center [573, 263] width 62 height 13
click at [571, 270] on div "to me" at bounding box center [683, 274] width 281 height 11
click at [569, 270] on icon at bounding box center [571, 274] width 8 height 8
click at [574, 270] on div "to me" at bounding box center [683, 274] width 281 height 11
click at [27, 43] on button "Back to editing" at bounding box center [58, 52] width 90 height 18
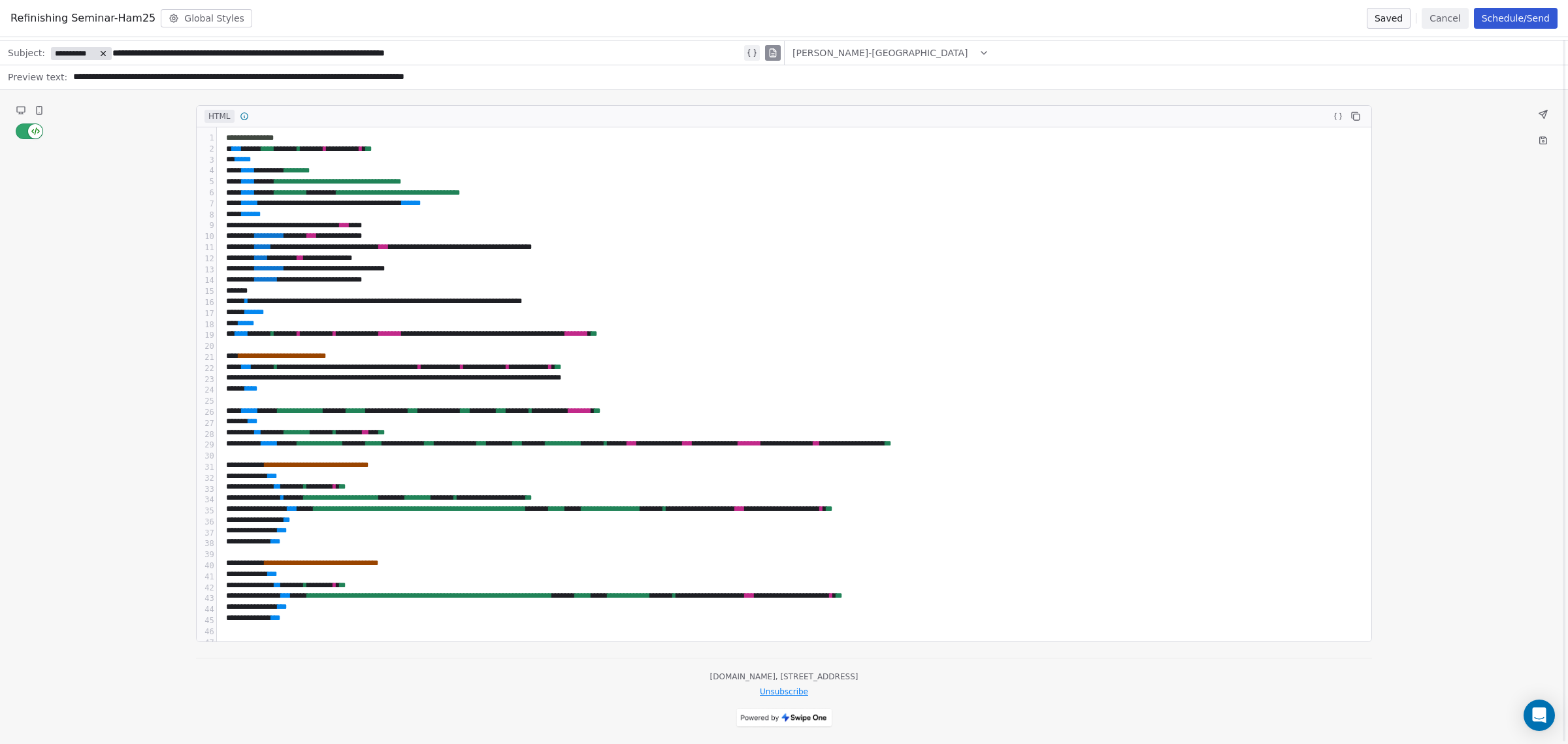
scroll to position [52, 0]
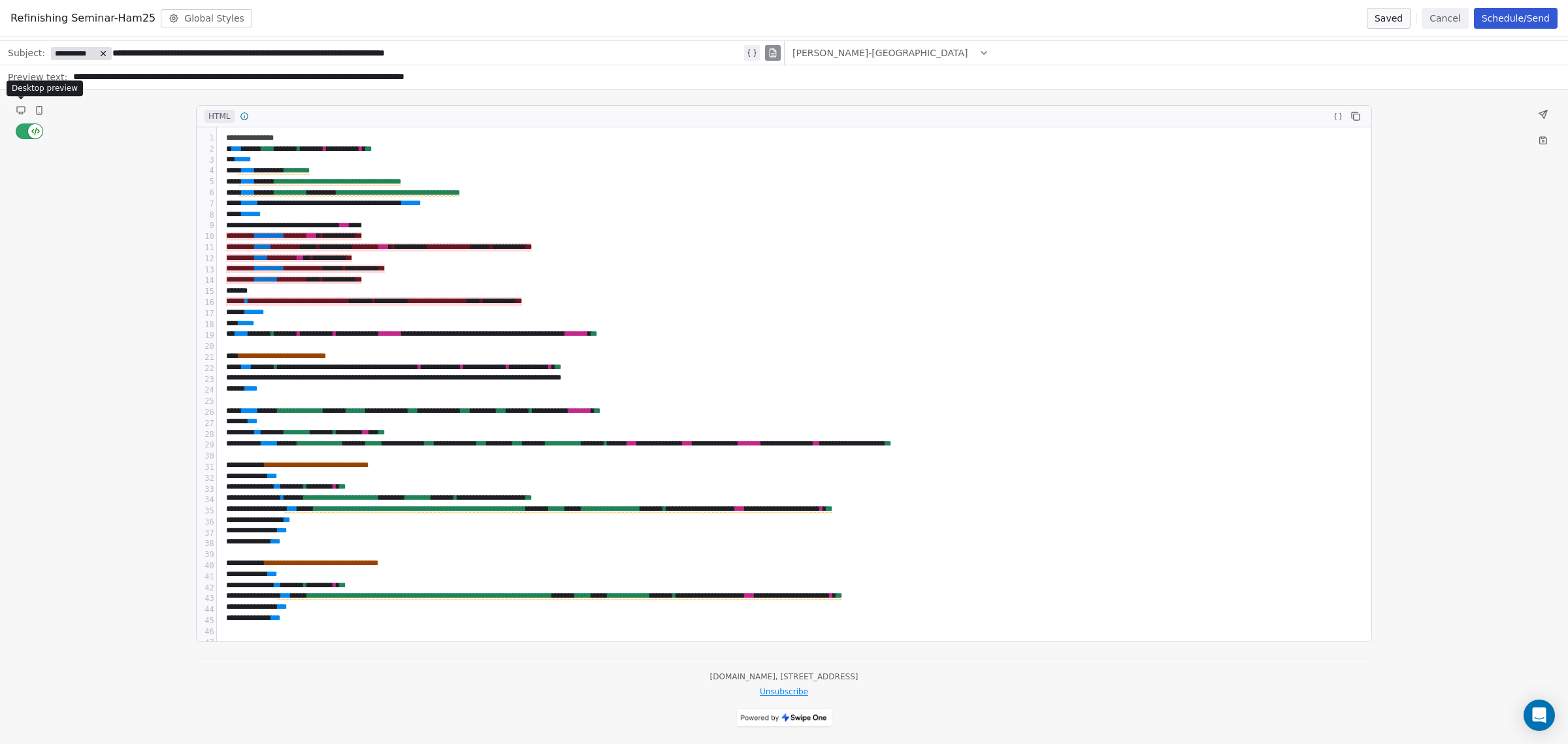
click at [21, 109] on icon at bounding box center [20, 109] width 8 height 5
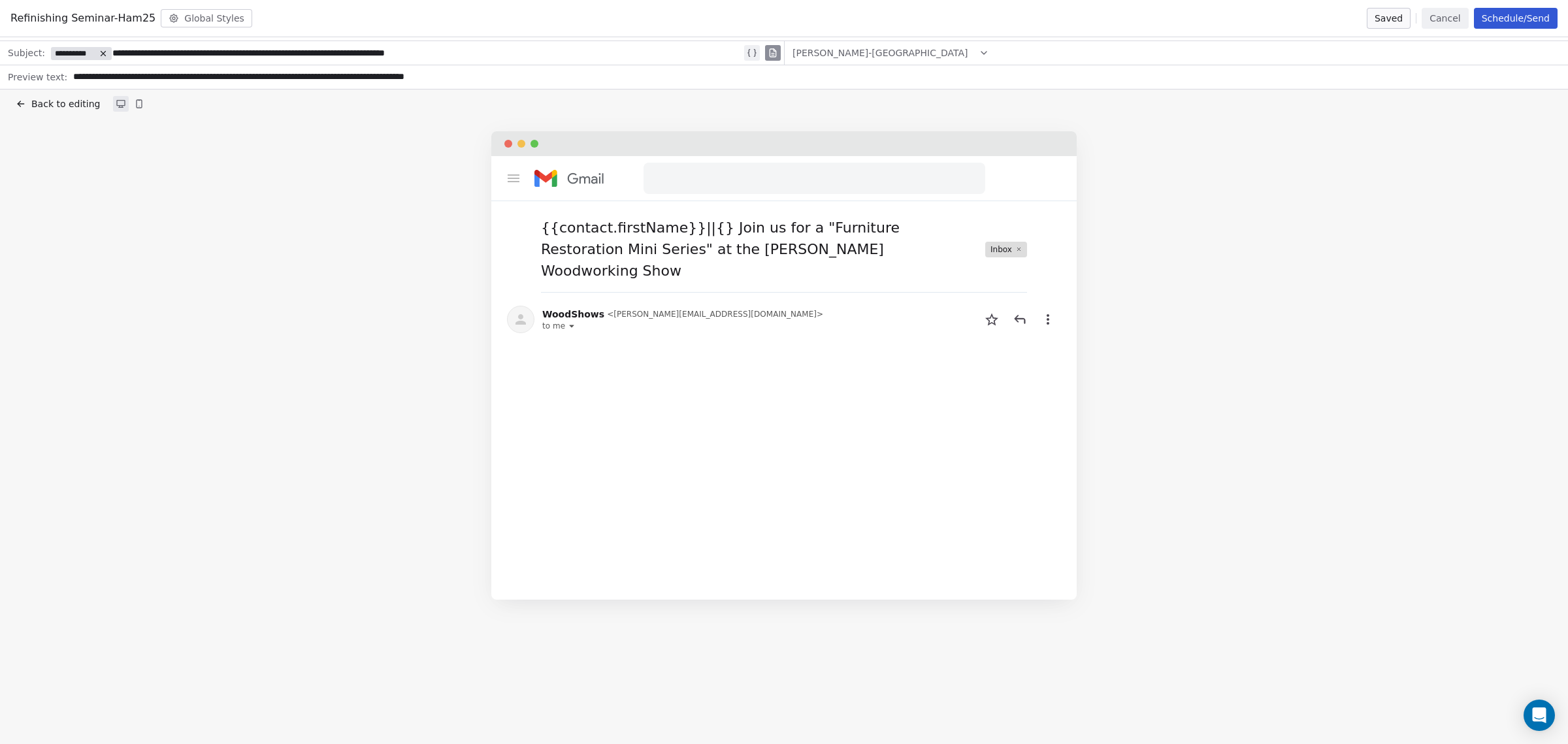
click at [1539, 19] on button "Schedule/Send" at bounding box center [1515, 18] width 84 height 21
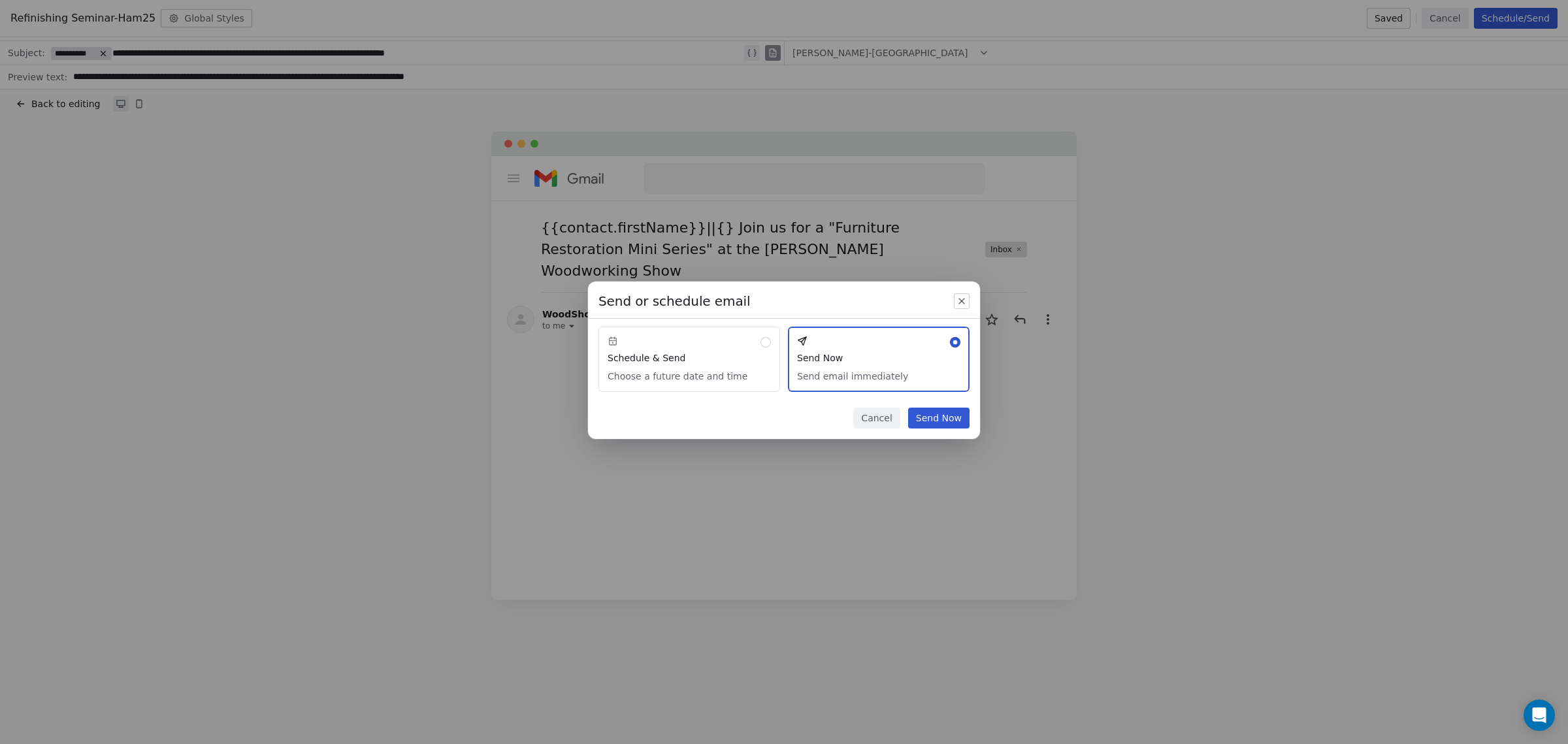
click at [940, 422] on button "Send Now" at bounding box center [939, 418] width 62 height 21
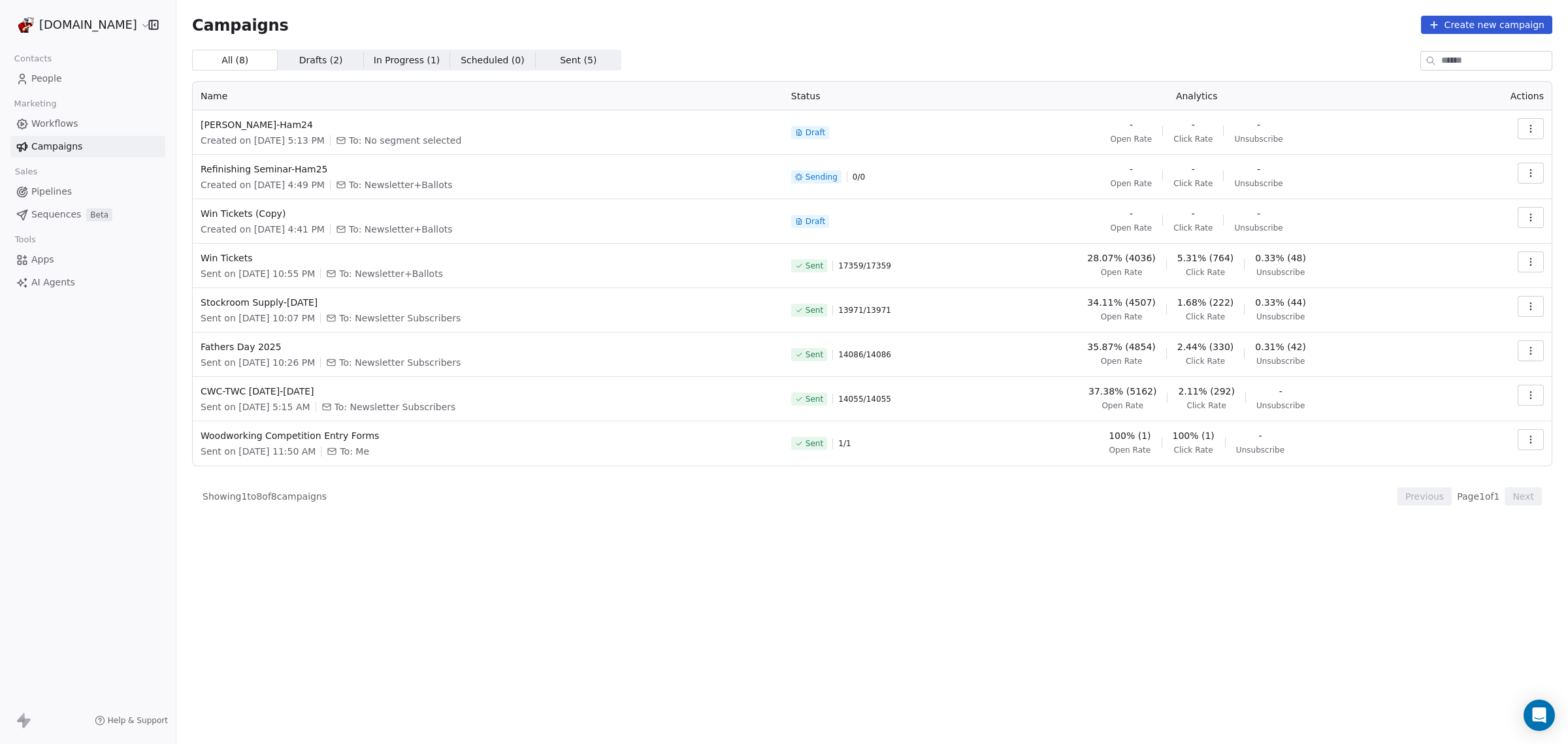
click at [1536, 128] on button "button" at bounding box center [1530, 128] width 26 height 21
click at [1429, 227] on span "Delete" at bounding box center [1444, 220] width 34 height 15
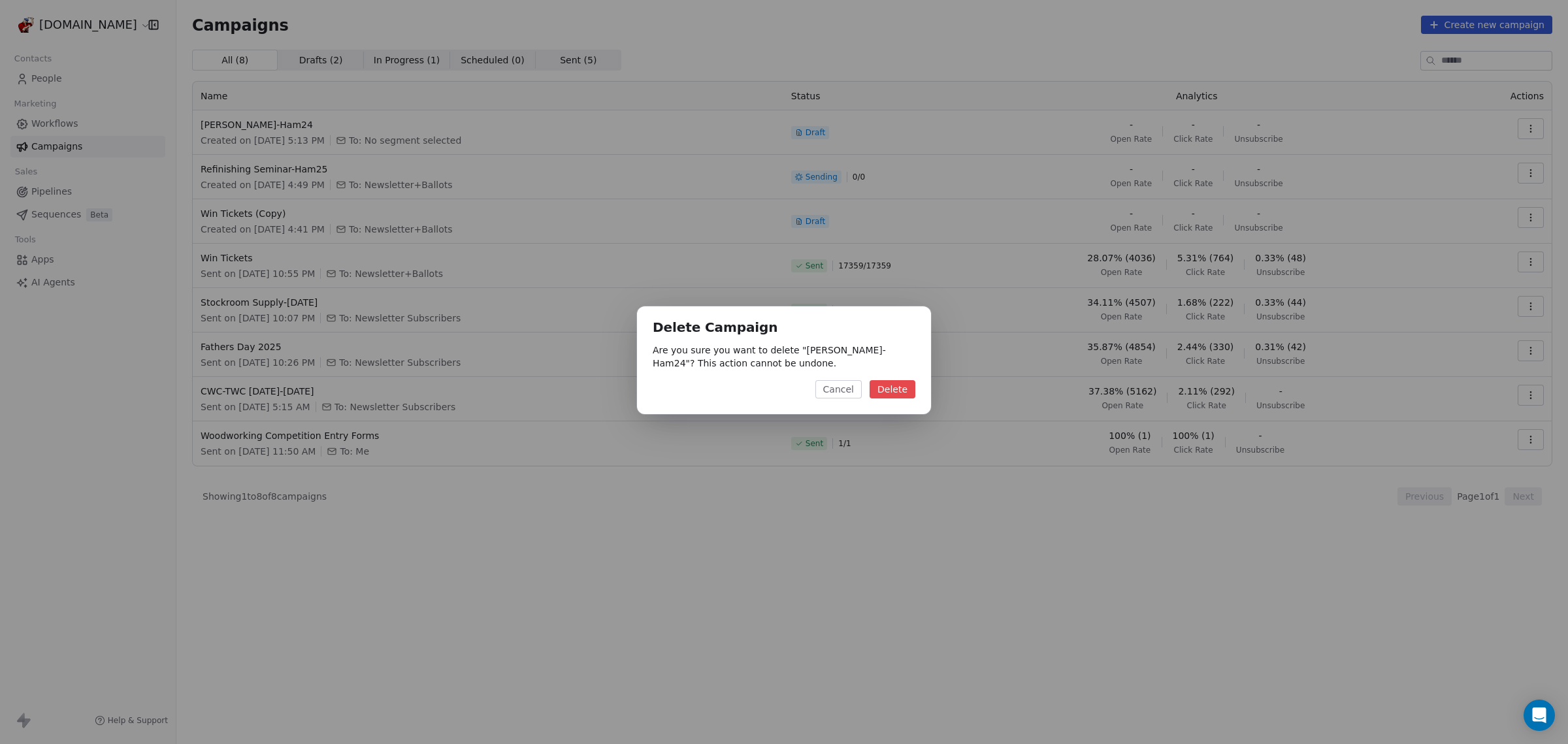
click at [887, 391] on button "Delete" at bounding box center [892, 390] width 46 height 18
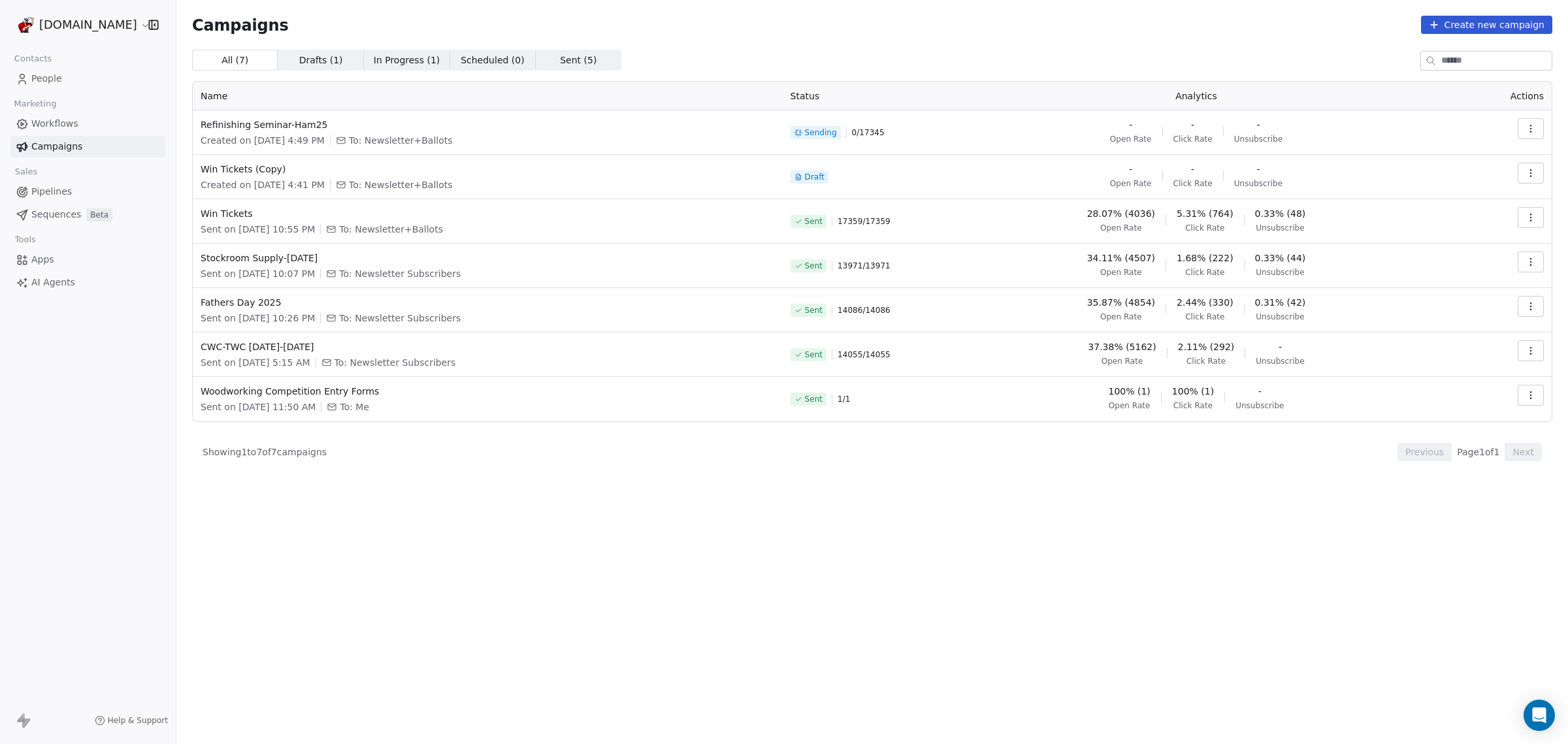
click at [1532, 173] on icon "button" at bounding box center [1531, 173] width 11 height 11
click at [1456, 267] on span "Delete" at bounding box center [1444, 265] width 34 height 15
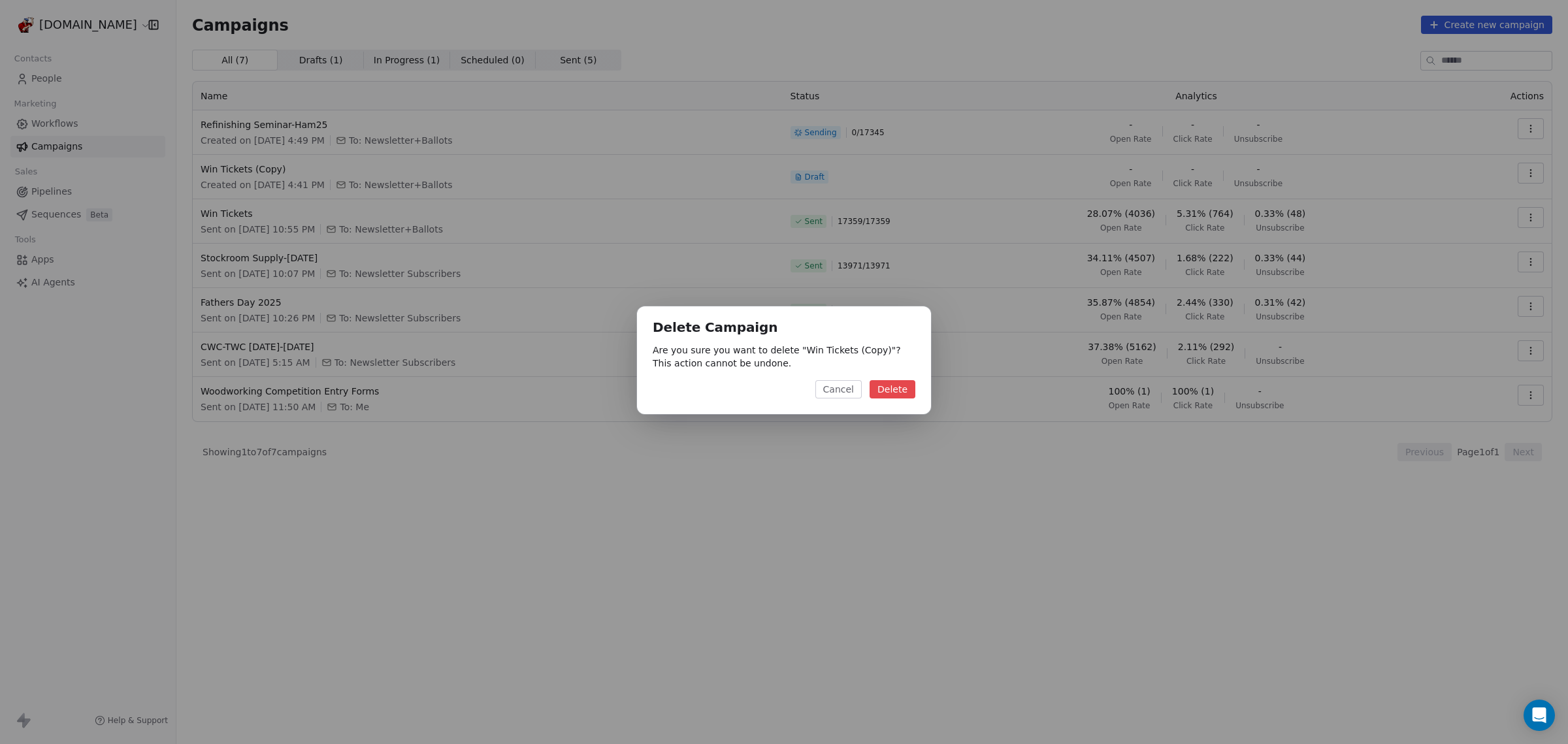
click at [896, 394] on button "Delete" at bounding box center [892, 390] width 46 height 18
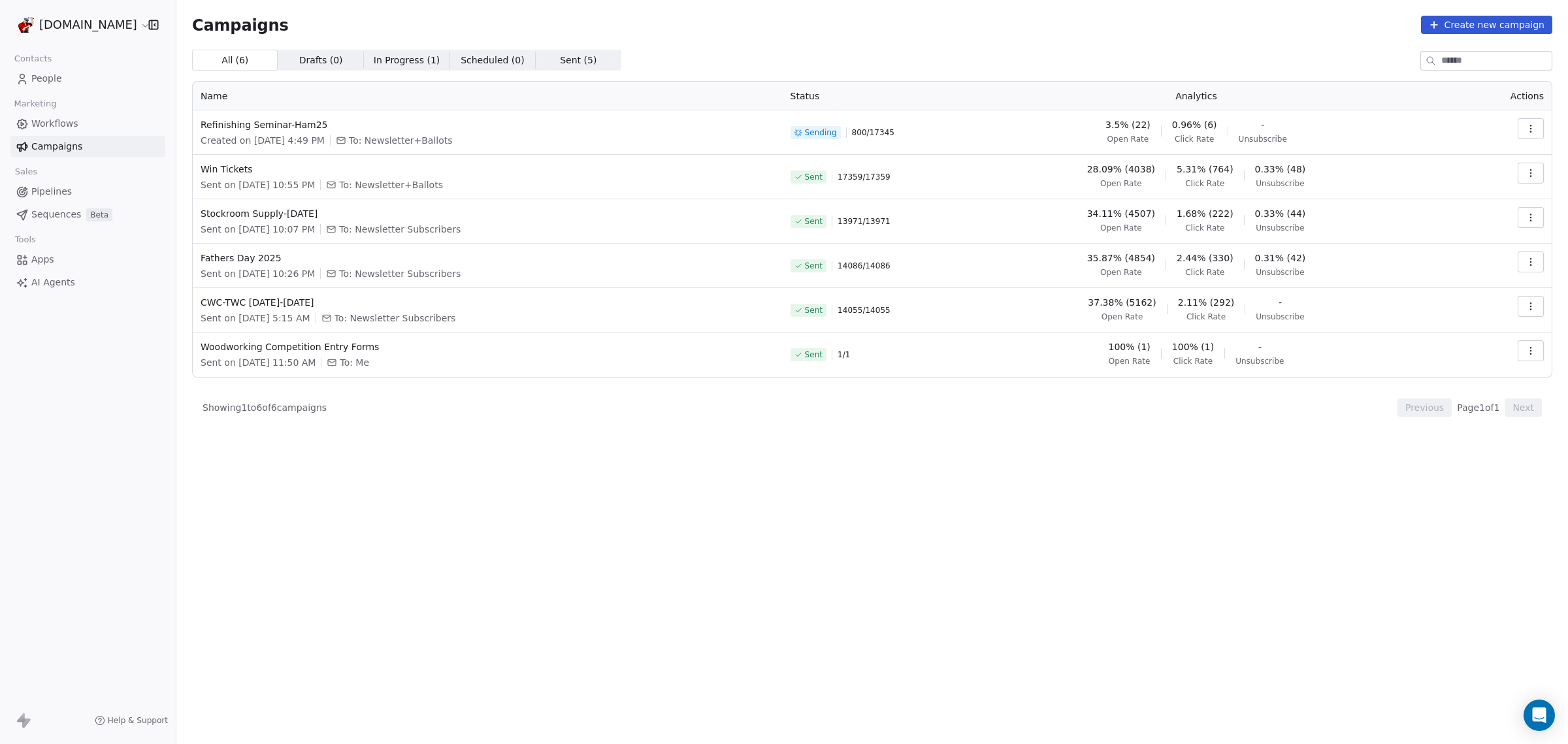
click at [1529, 125] on icon "button" at bounding box center [1531, 128] width 11 height 11
click at [1477, 175] on span "View Analytics" at bounding box center [1465, 179] width 76 height 15
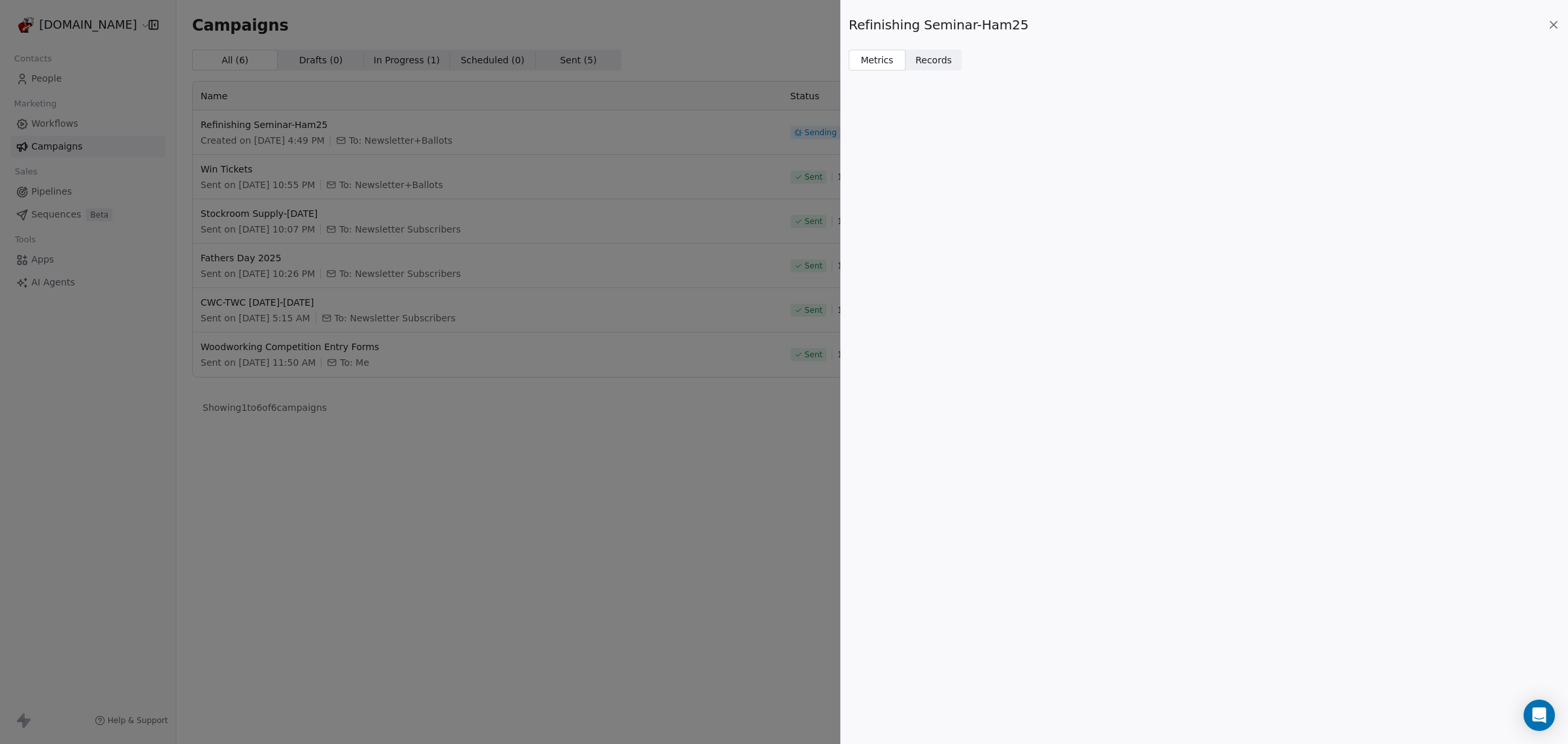
click at [1554, 20] on icon at bounding box center [1553, 25] width 13 height 13
